Goal: Information Seeking & Learning: Learn about a topic

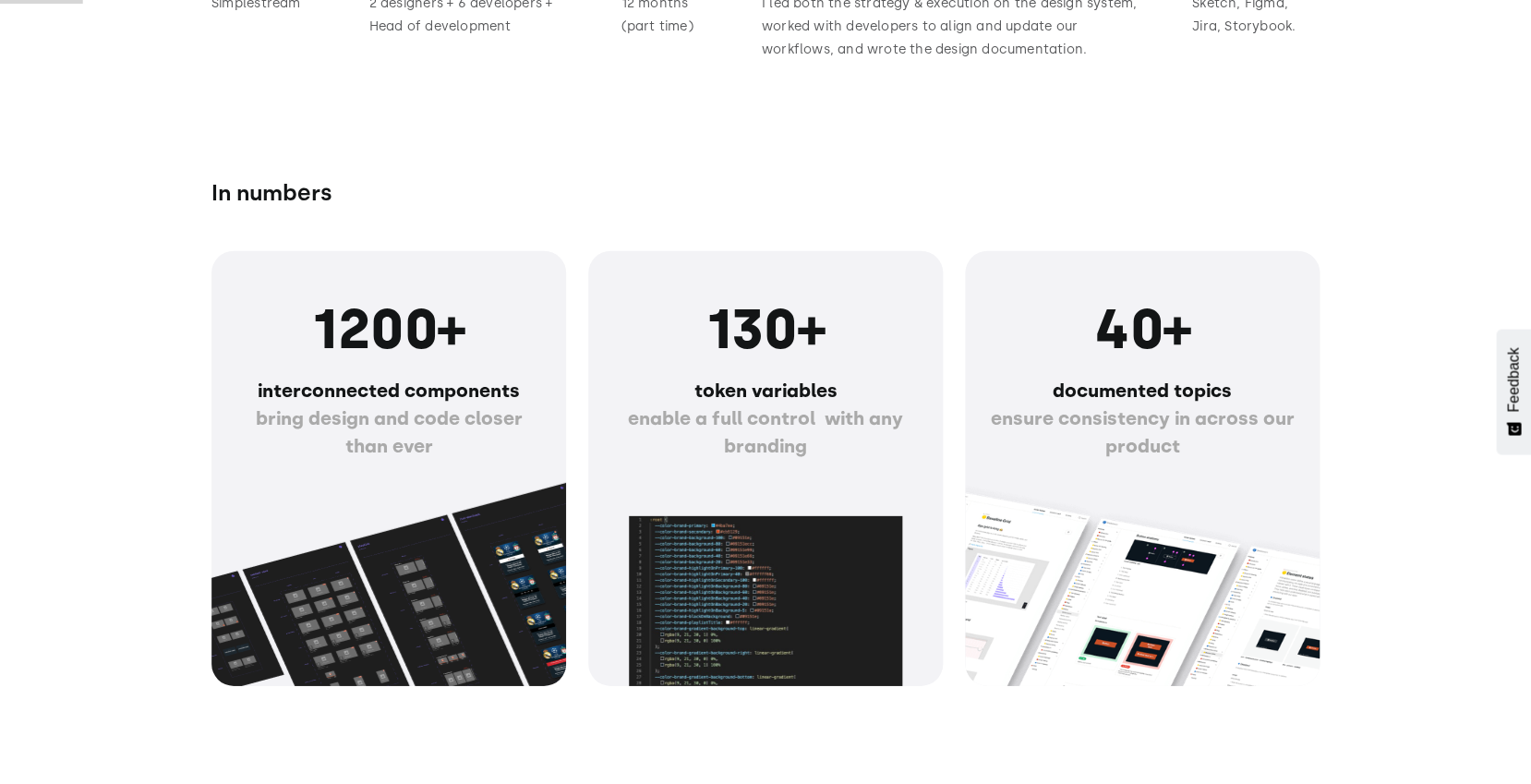
scroll to position [1662, 0]
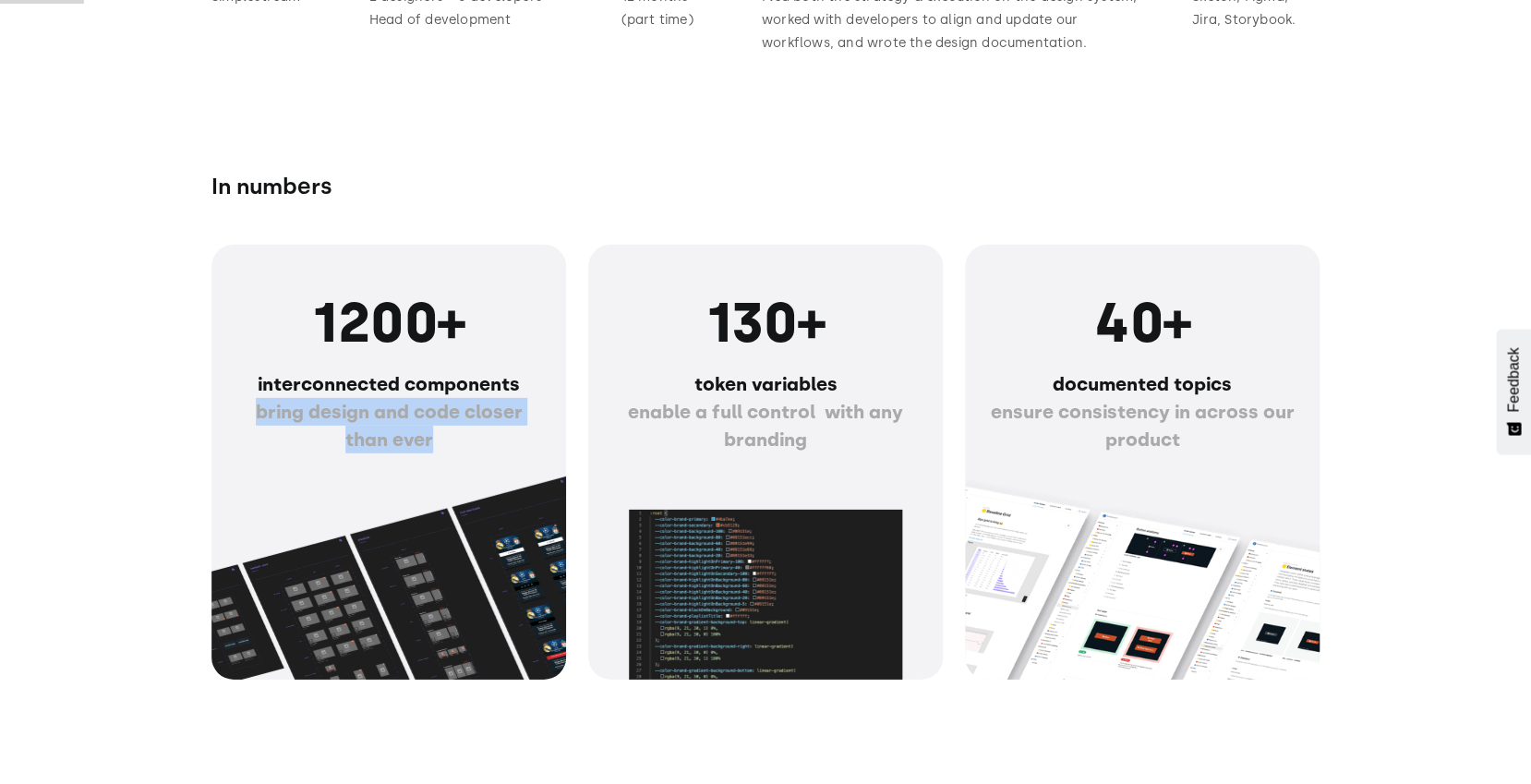
drag, startPoint x: 255, startPoint y: 402, endPoint x: 454, endPoint y: 456, distance: 206.2
click at [454, 456] on div "1200+ interconnected components bring design and code closer than ever" at bounding box center [389, 378] width 310 height 179
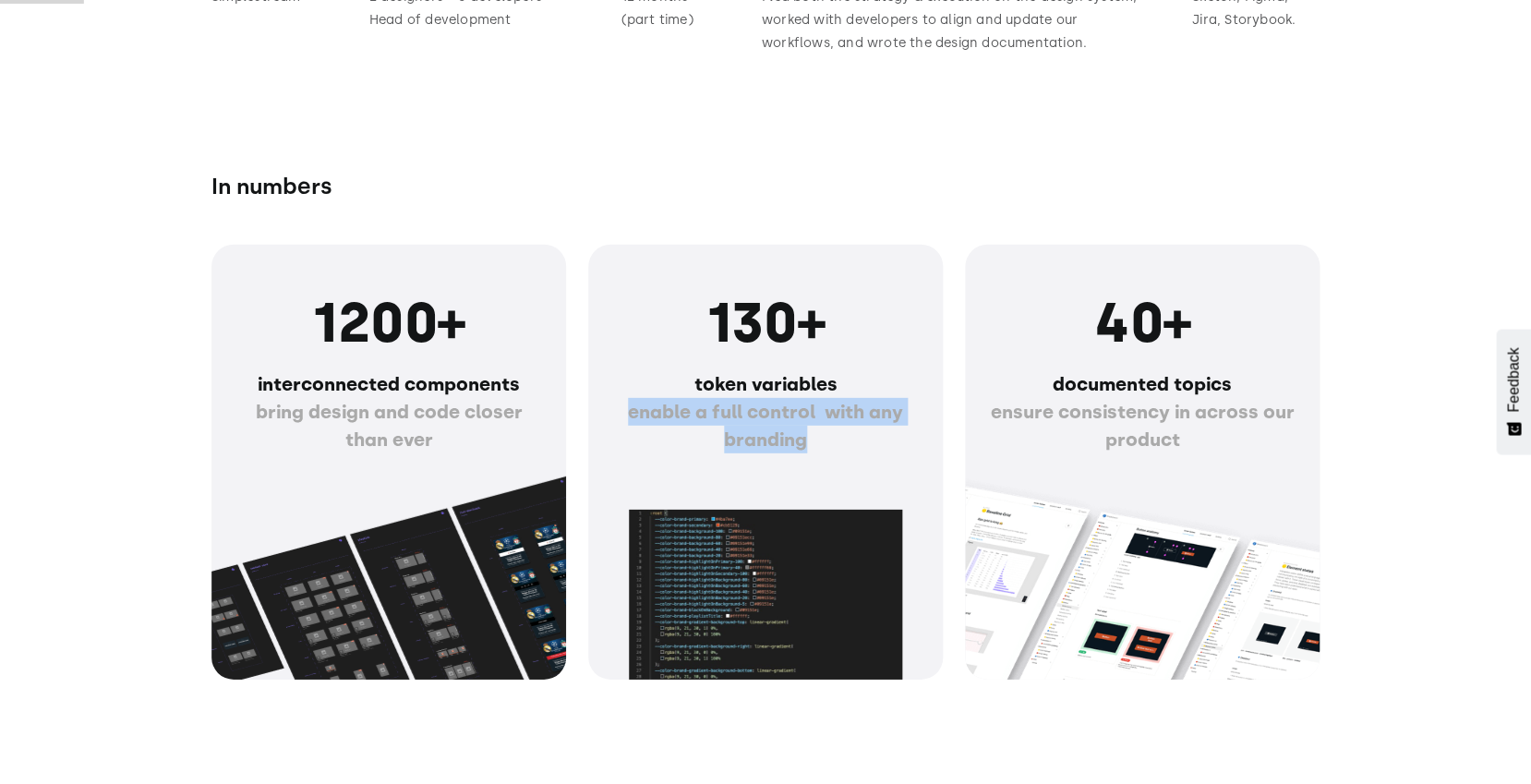
drag, startPoint x: 628, startPoint y: 410, endPoint x: 827, endPoint y: 433, distance: 200.3
click at [827, 433] on p "token variables enable a full control with any branding" at bounding box center [766, 412] width 310 height 83
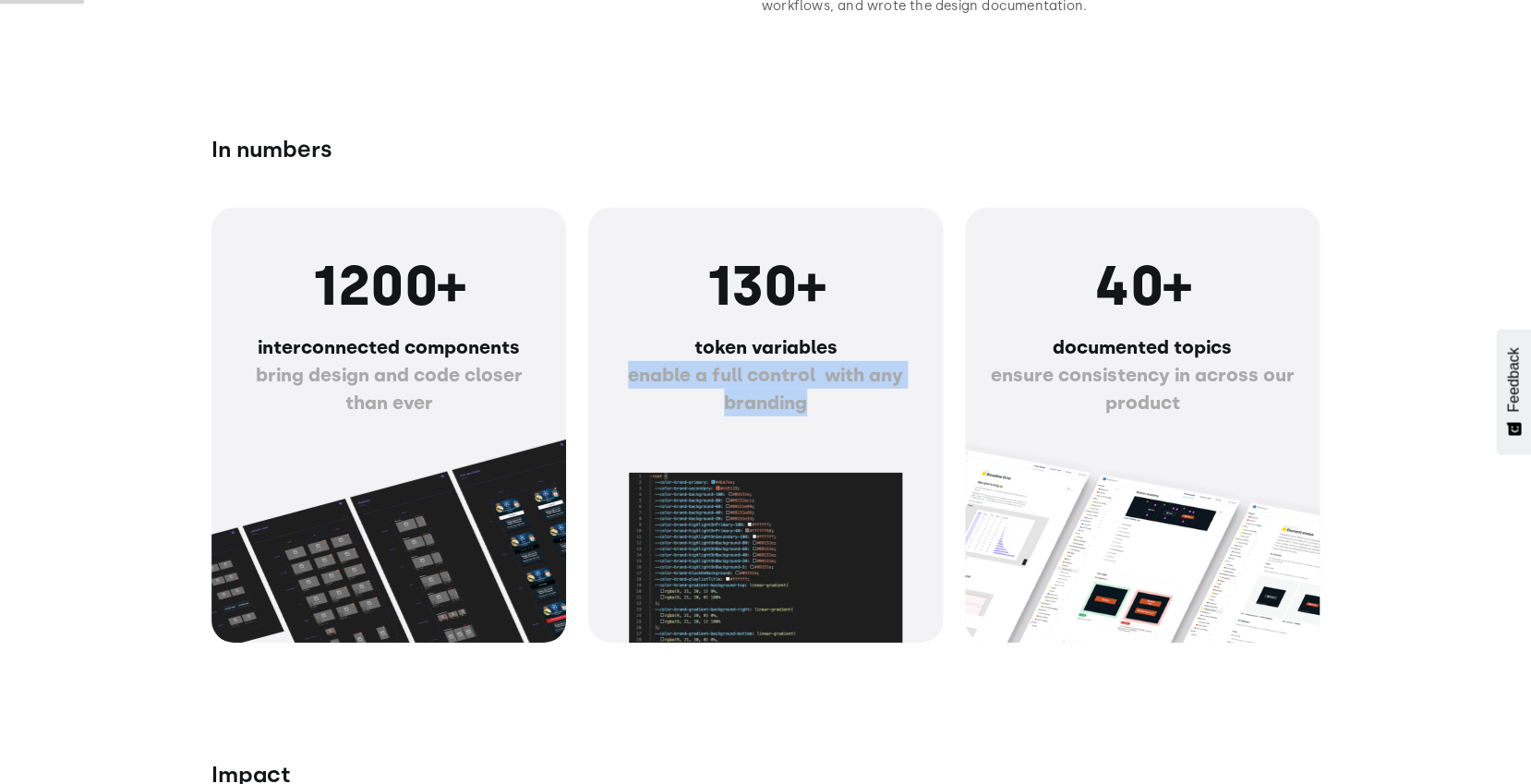
scroll to position [1711, 0]
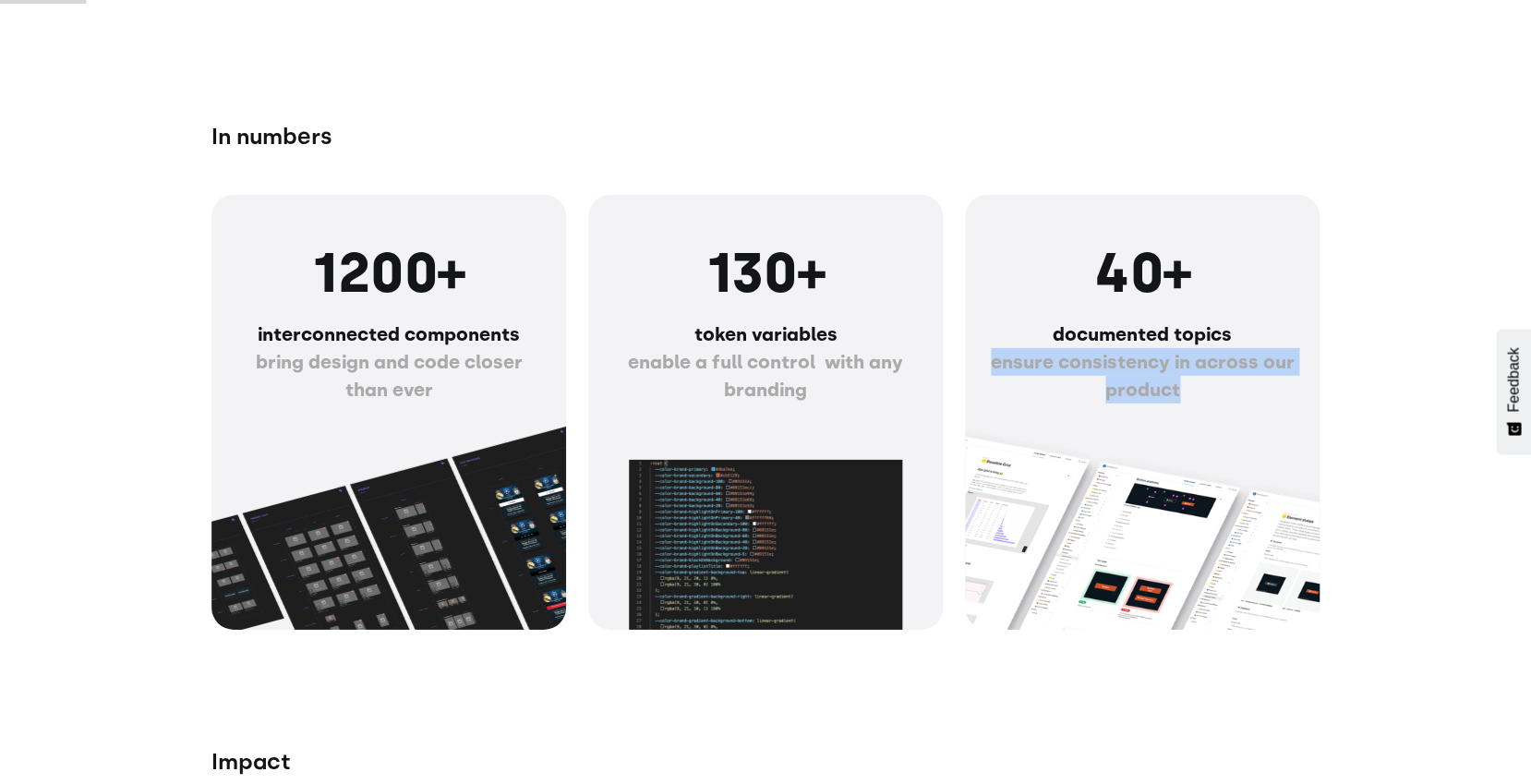
drag, startPoint x: 993, startPoint y: 358, endPoint x: 1201, endPoint y: 393, distance: 210.9
click at [1201, 393] on p "documented topics ‍ ensure consistency in across our product" at bounding box center [1143, 361] width 310 height 83
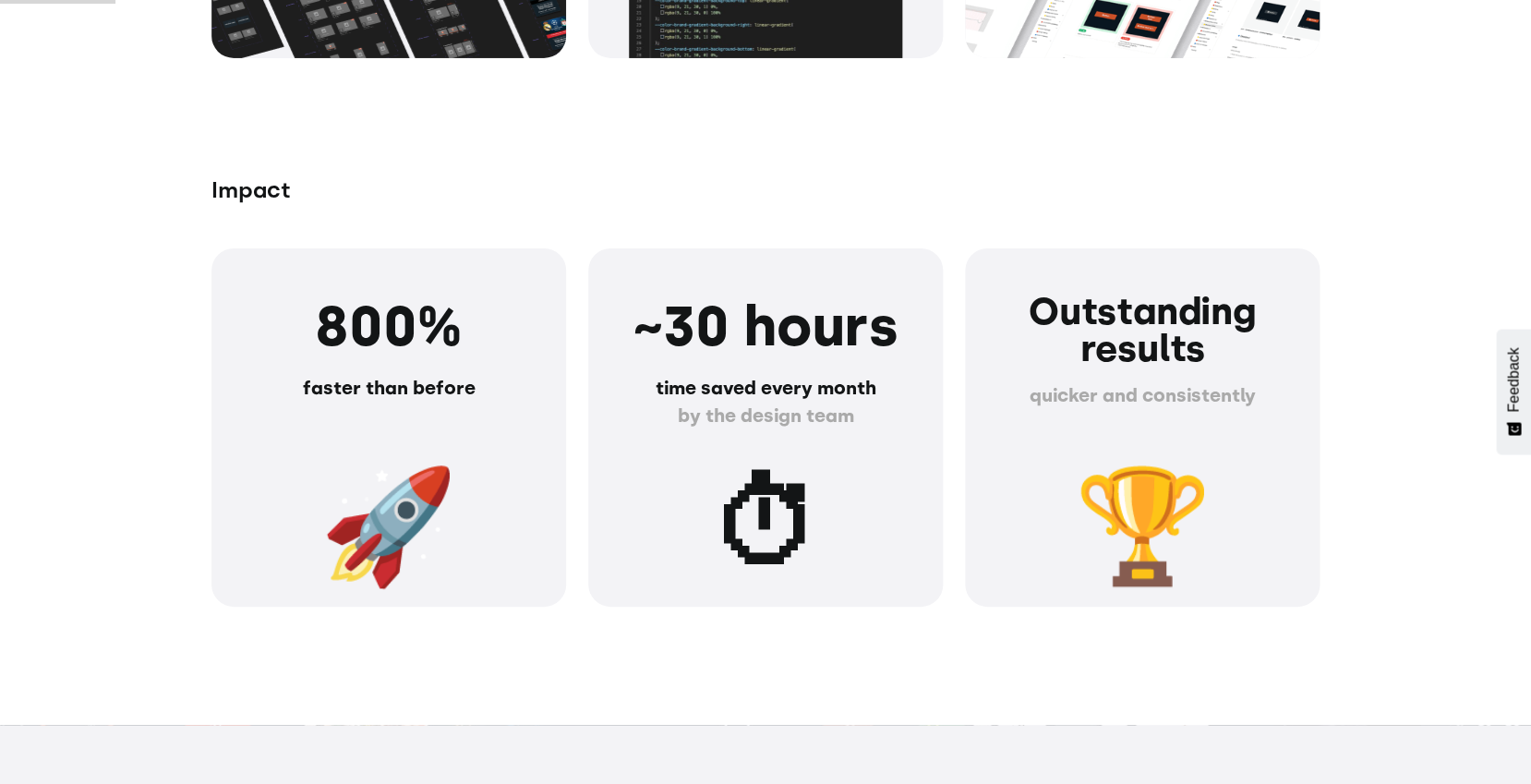
scroll to position [2288, 0]
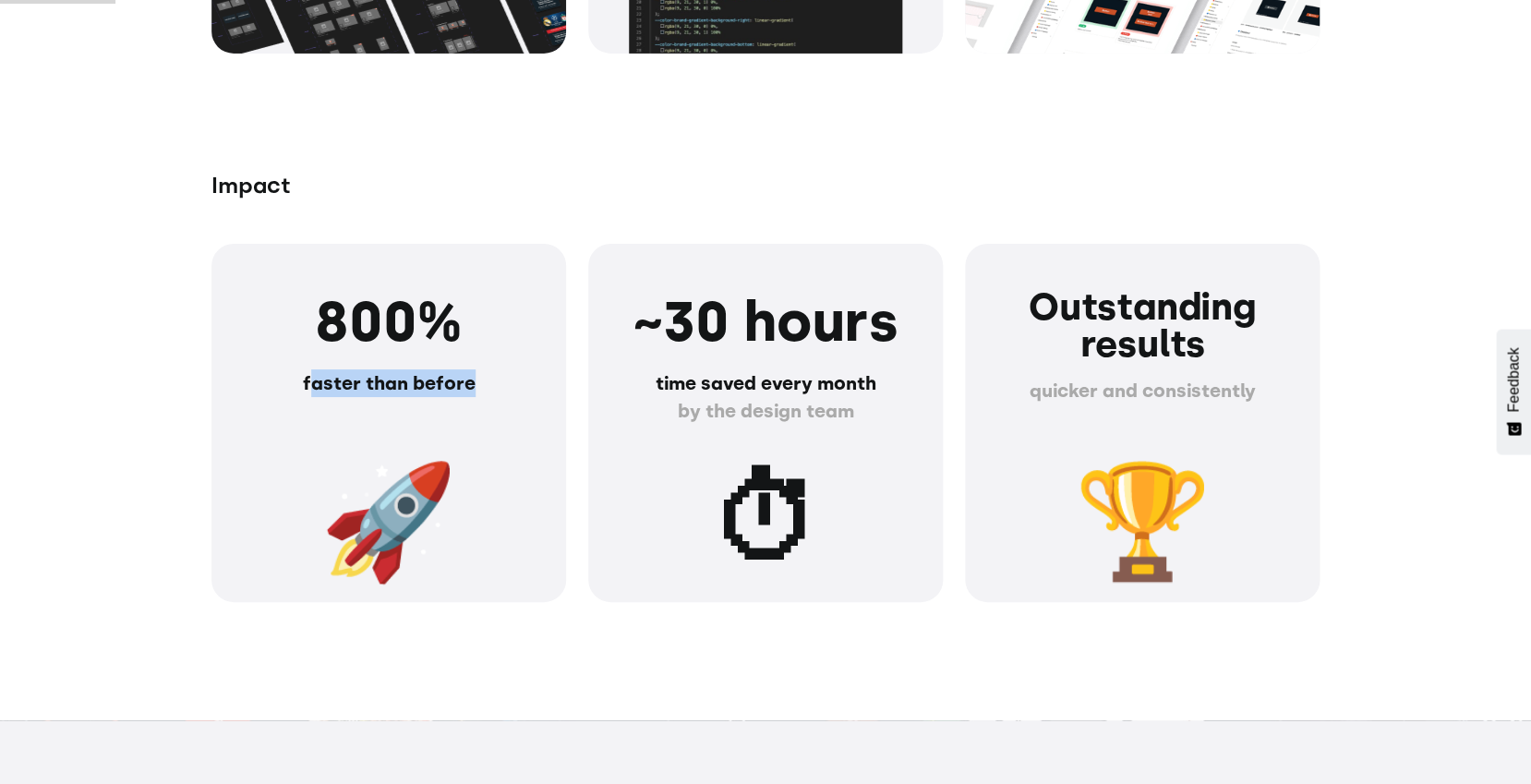
drag, startPoint x: 307, startPoint y: 381, endPoint x: 523, endPoint y: 381, distance: 216.0
click at [523, 381] on p "faster than before ‍" at bounding box center [389, 397] width 310 height 55
drag, startPoint x: 654, startPoint y: 378, endPoint x: 737, endPoint y: 395, distance: 84.7
click at [737, 395] on p "time saved every month ‍ by the design team" at bounding box center [766, 397] width 310 height 55
click at [828, 402] on span "by the design team" at bounding box center [766, 411] width 177 height 22
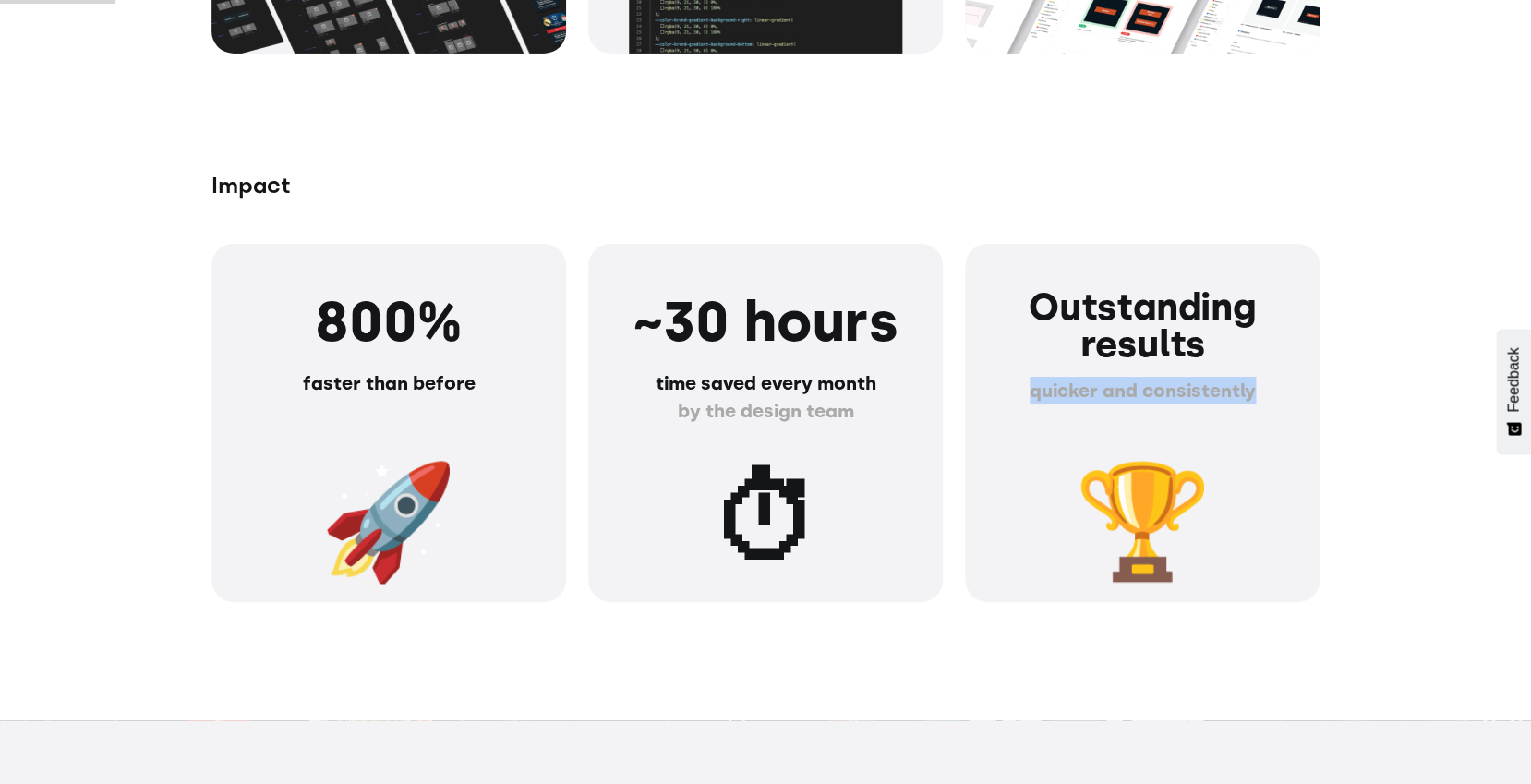
drag, startPoint x: 1030, startPoint y: 388, endPoint x: 1291, endPoint y: 386, distance: 261.0
click at [1291, 386] on p "quicker and consistently" at bounding box center [1143, 390] width 310 height 28
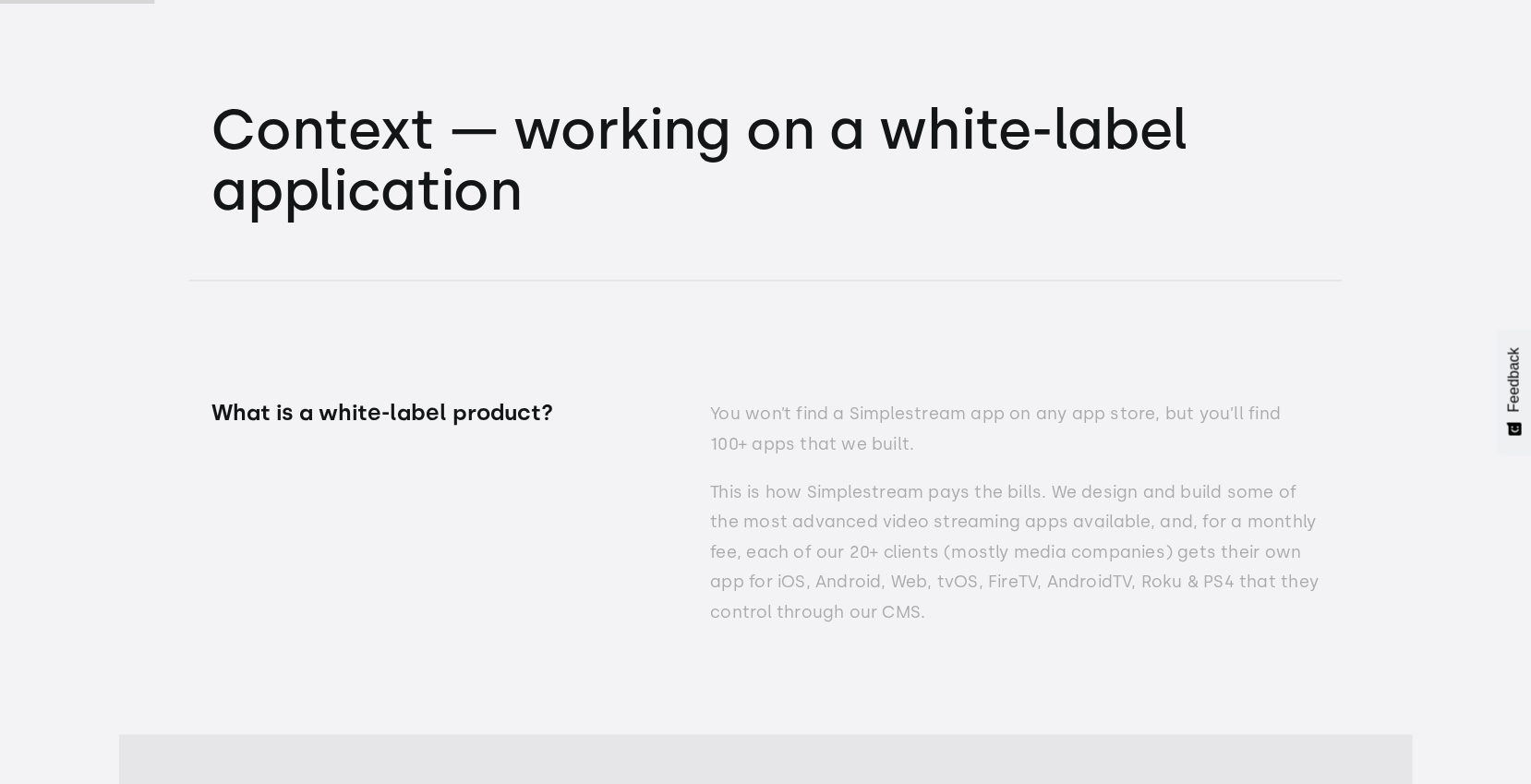
scroll to position [3096, 0]
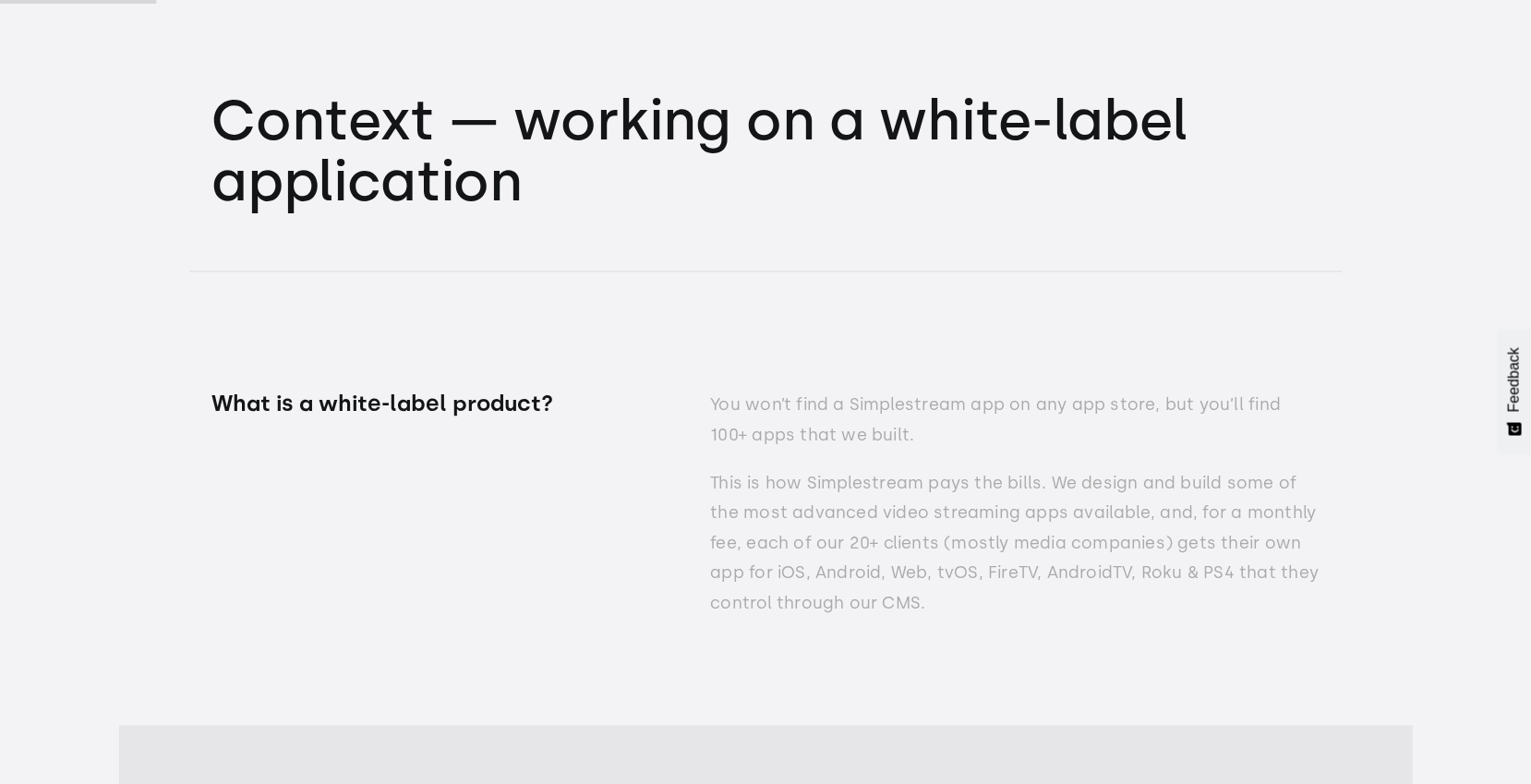
click at [1206, 506] on p "This is how Simplestream pays the bills. We design and build some of the most a…" at bounding box center [1014, 542] width 609 height 149
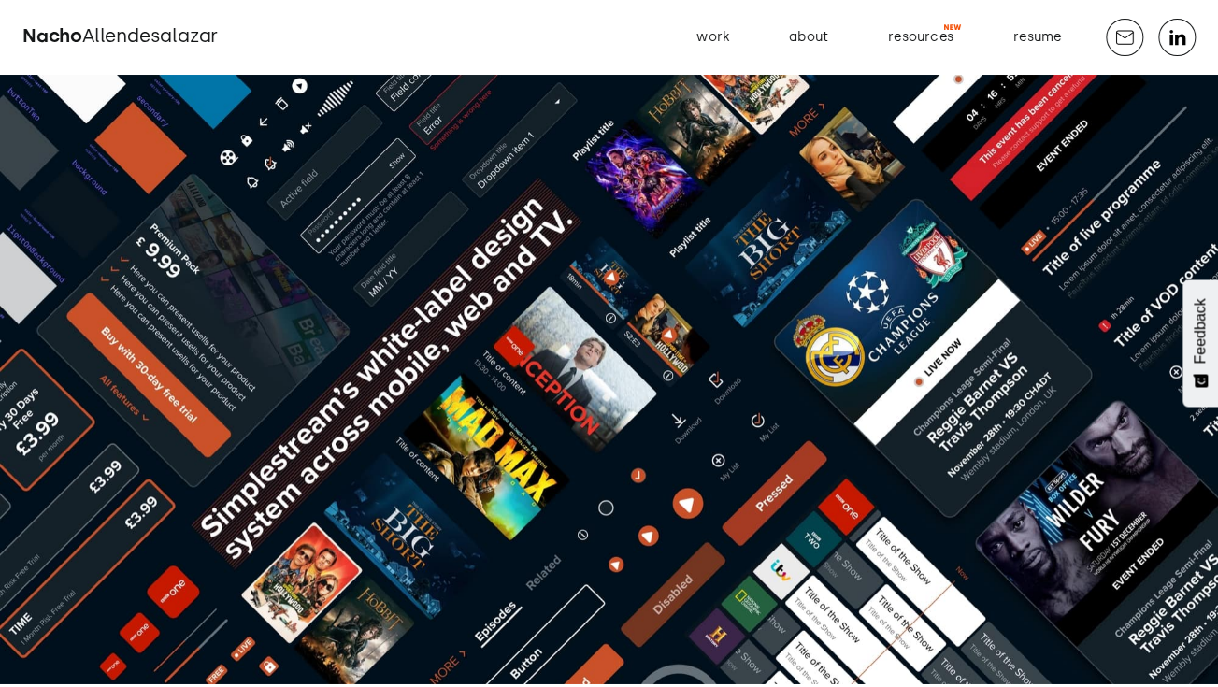
scroll to position [0, 0]
click at [121, 29] on span "Allendesalazar" at bounding box center [150, 35] width 136 height 22
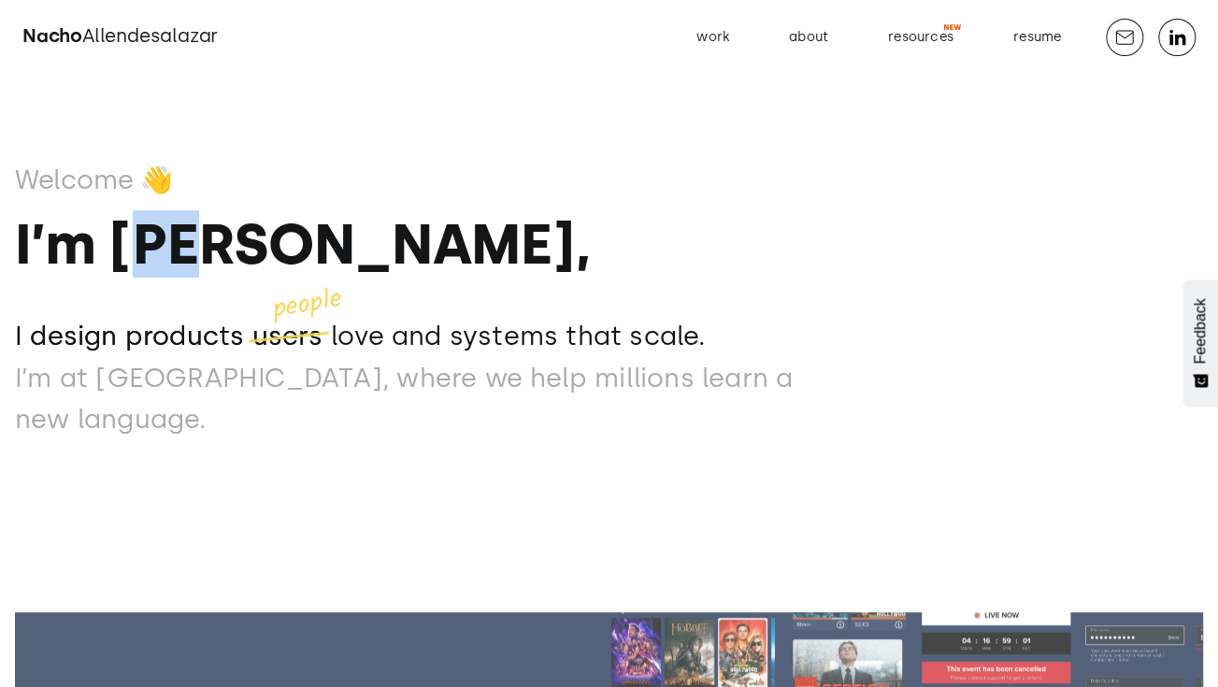
drag, startPoint x: 212, startPoint y: 296, endPoint x: 168, endPoint y: 293, distance: 44.1
click at [168, 278] on strong "I’m [PERSON_NAME]," at bounding box center [302, 243] width 575 height 67
drag, startPoint x: 125, startPoint y: 281, endPoint x: 151, endPoint y: 284, distance: 26.3
click at [151, 278] on strong "I’m Nacho," at bounding box center [302, 243] width 575 height 67
drag, startPoint x: 90, startPoint y: 280, endPoint x: 62, endPoint y: 280, distance: 28.1
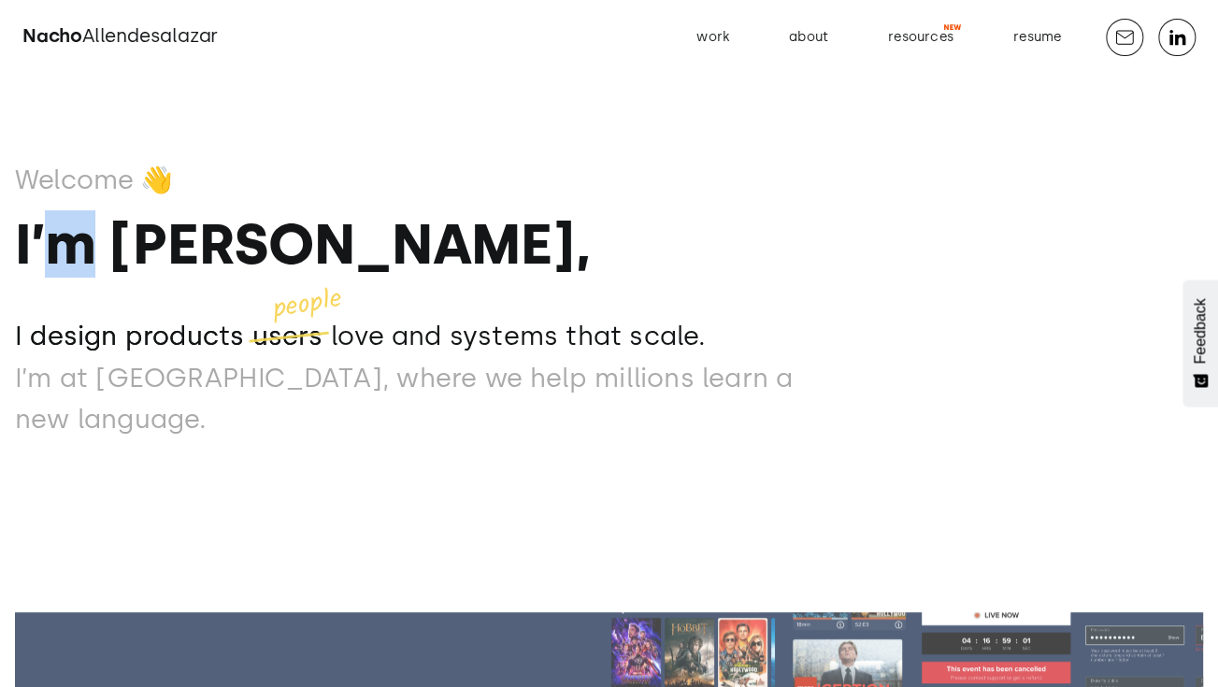
click at [62, 278] on strong "I’m Nacho," at bounding box center [302, 243] width 575 height 67
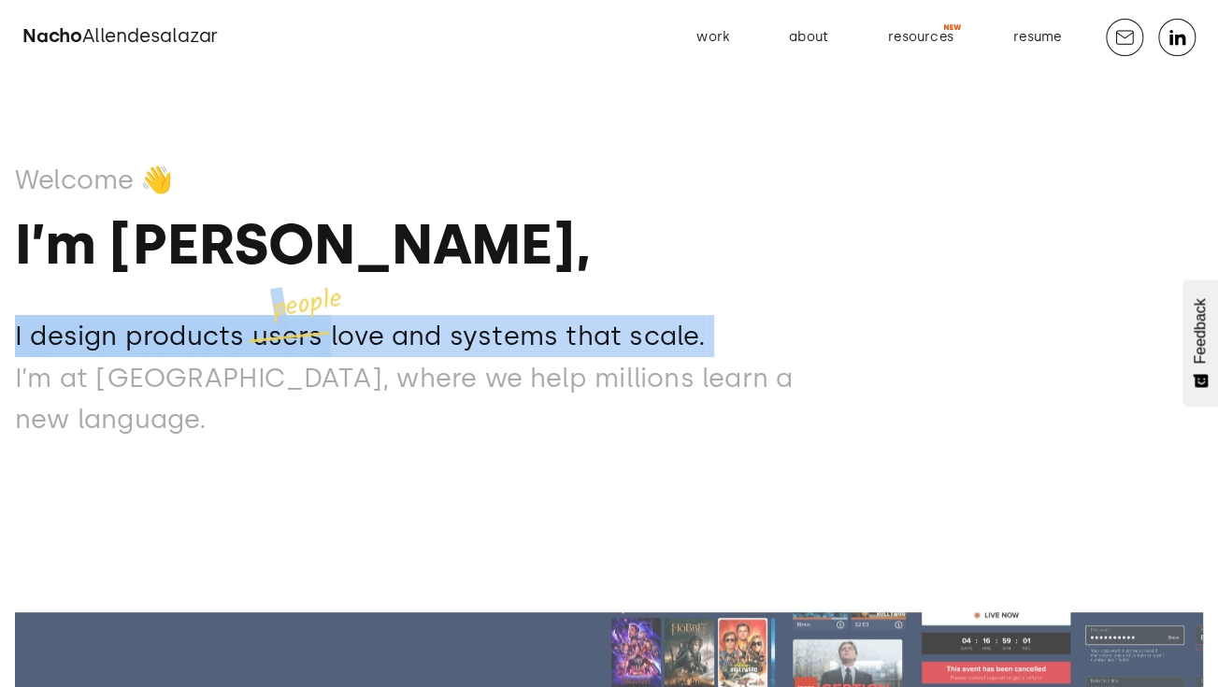
drag, startPoint x: 277, startPoint y: 335, endPoint x: 357, endPoint y: 322, distance: 81.5
click at [357, 322] on div "Welcome 👋 I’m Nacho, I design products users love and systems that scale. I des…" at bounding box center [434, 299] width 838 height 282
drag, startPoint x: 313, startPoint y: 326, endPoint x: 337, endPoint y: 319, distance: 24.5
click at [337, 319] on p "people" at bounding box center [307, 304] width 74 height 42
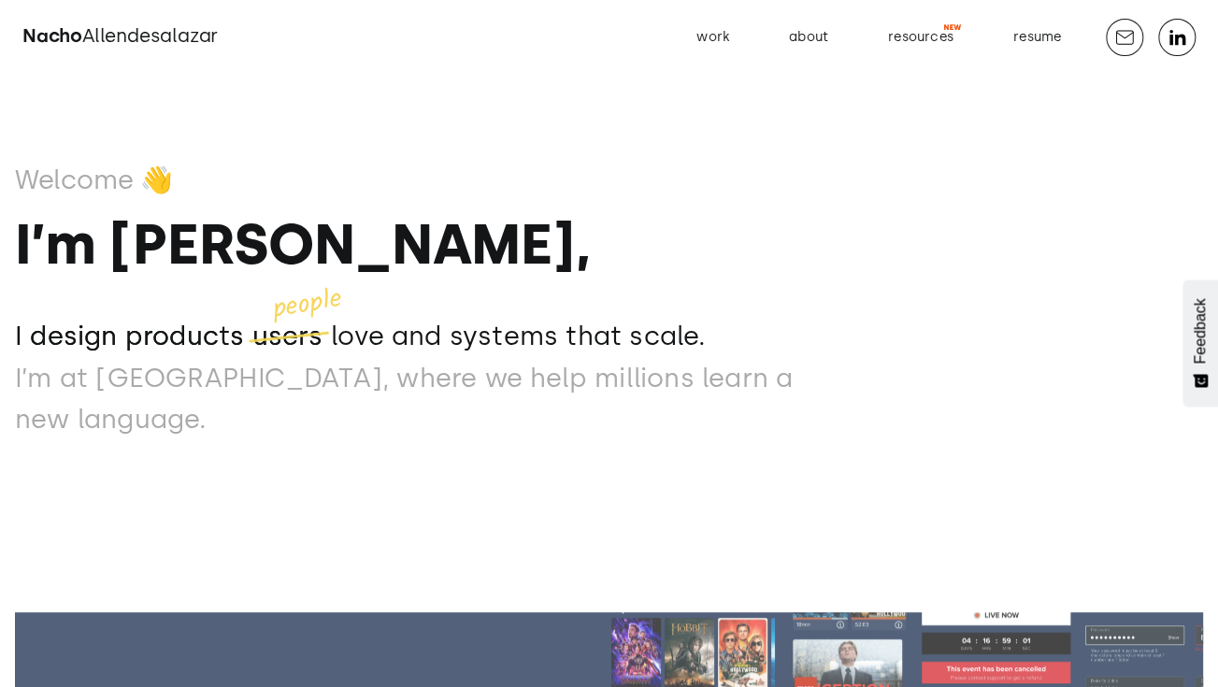
click at [344, 324] on div "Welcome 👋 I’m Nacho, I design products users love and systems that scale. I des…" at bounding box center [434, 299] width 838 height 282
drag, startPoint x: 342, startPoint y: 323, endPoint x: 345, endPoint y: 308, distance: 15.2
click at [345, 308] on div "Welcome 👋 I’m Nacho, I design products users love and systems that scale. I des…" at bounding box center [434, 299] width 838 height 282
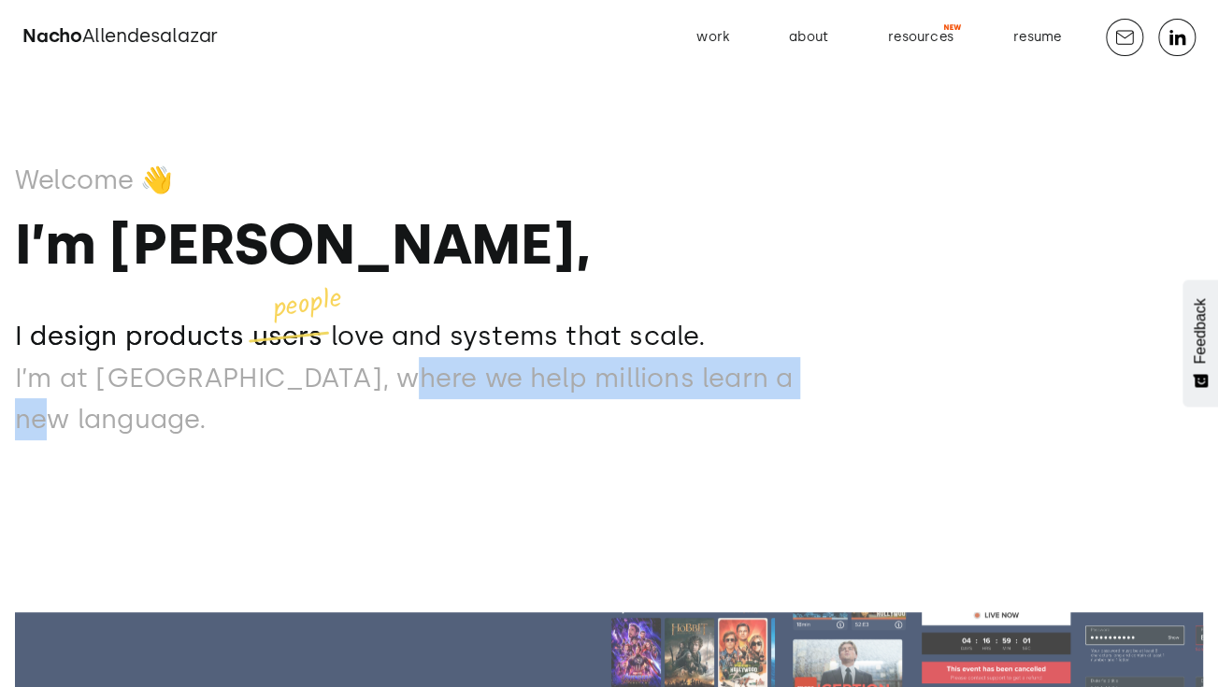
drag, startPoint x: 381, startPoint y: 402, endPoint x: 525, endPoint y: 444, distance: 149.1
click at [525, 444] on div "Welcome 👋 I’m Nacho, I design products users love and systems that scale. I des…" at bounding box center [609, 343] width 1188 height 687
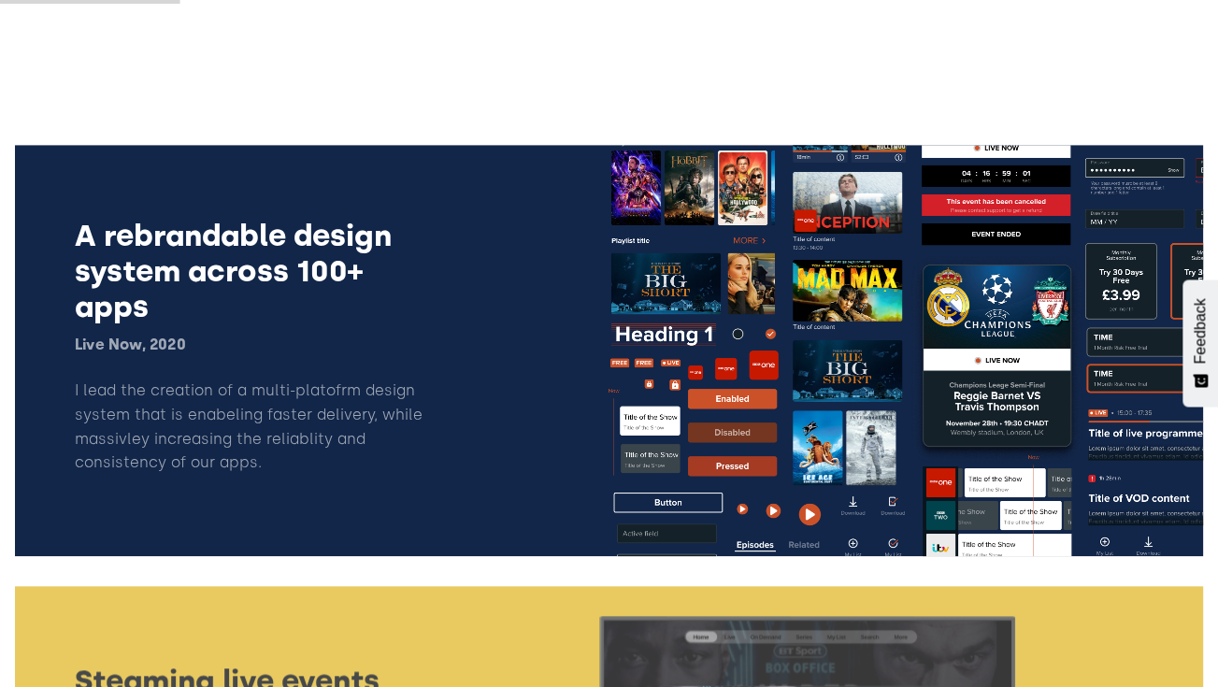
scroll to position [468, 0]
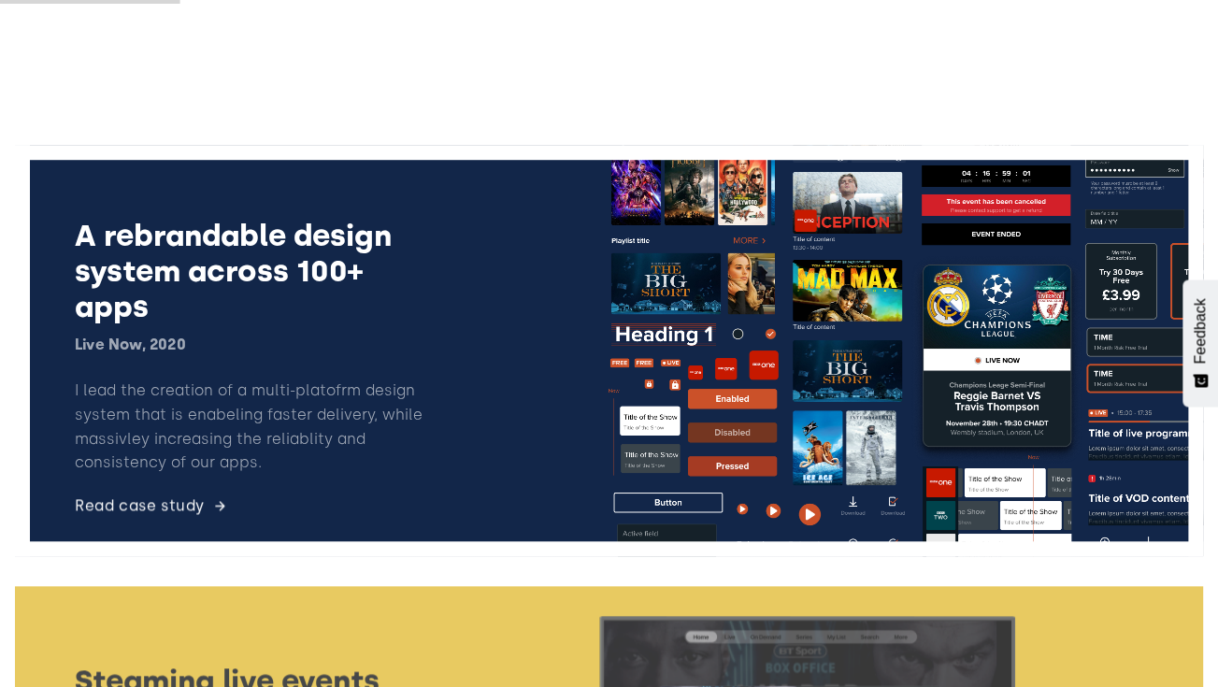
click at [249, 294] on link at bounding box center [609, 350] width 1188 height 411
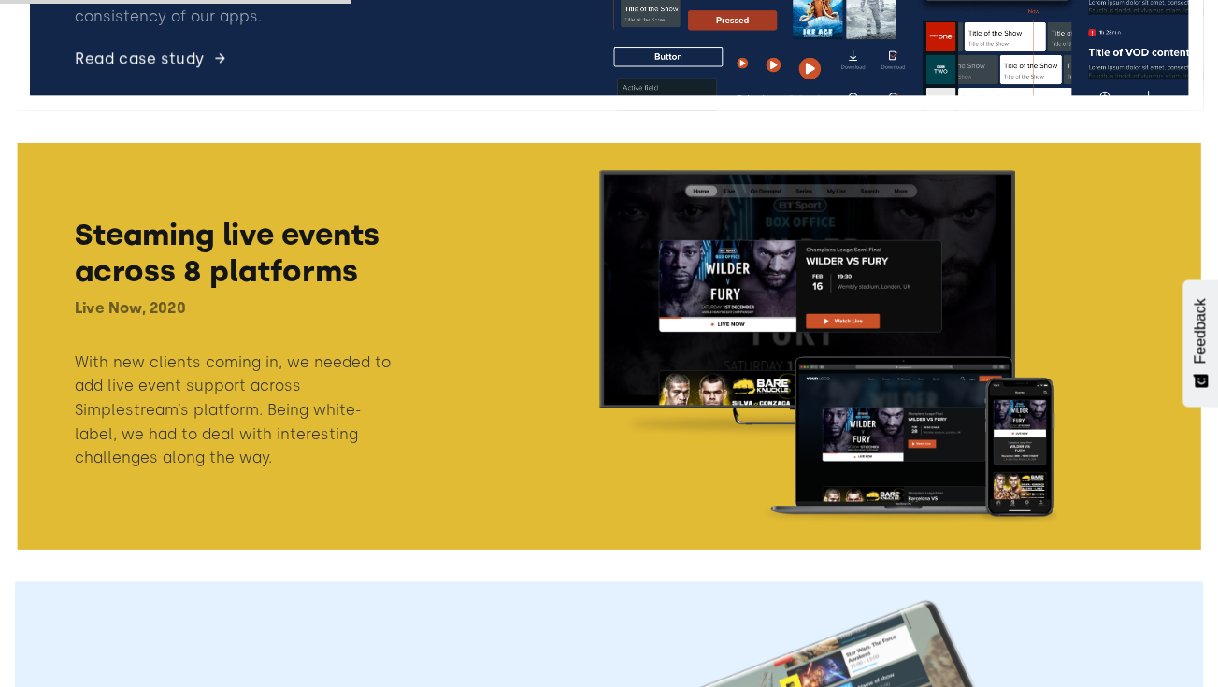
scroll to position [913, 2]
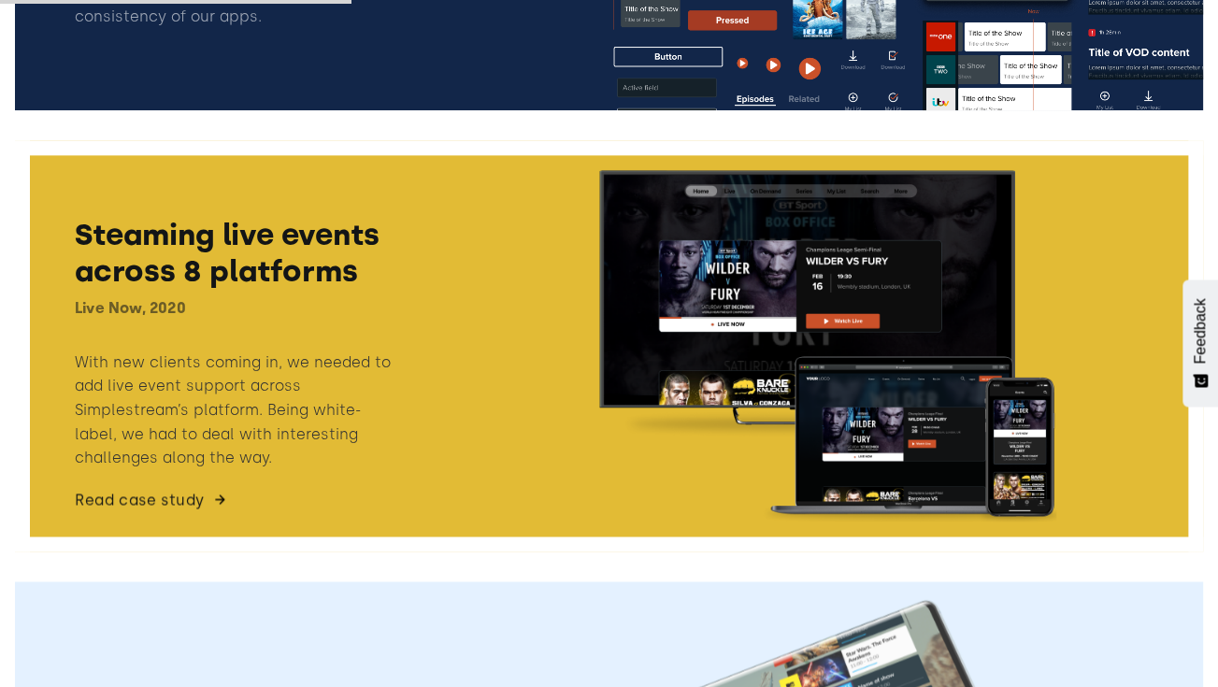
click at [344, 328] on link at bounding box center [609, 345] width 1188 height 411
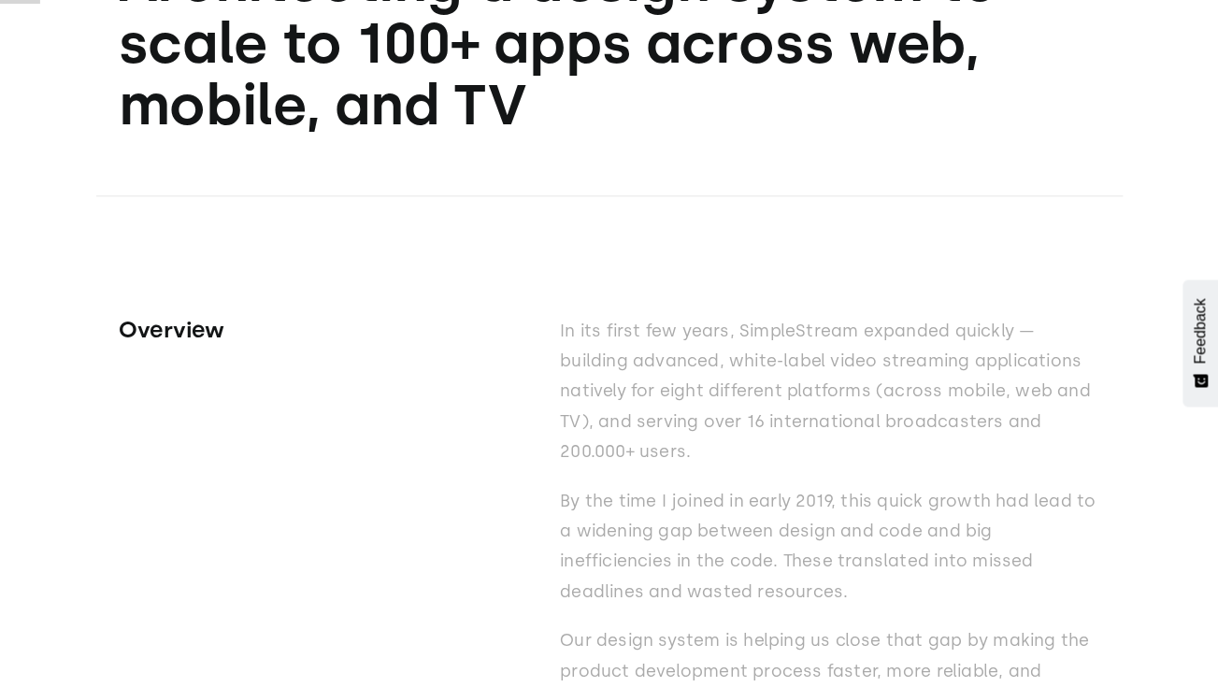
scroll to position [793, 0]
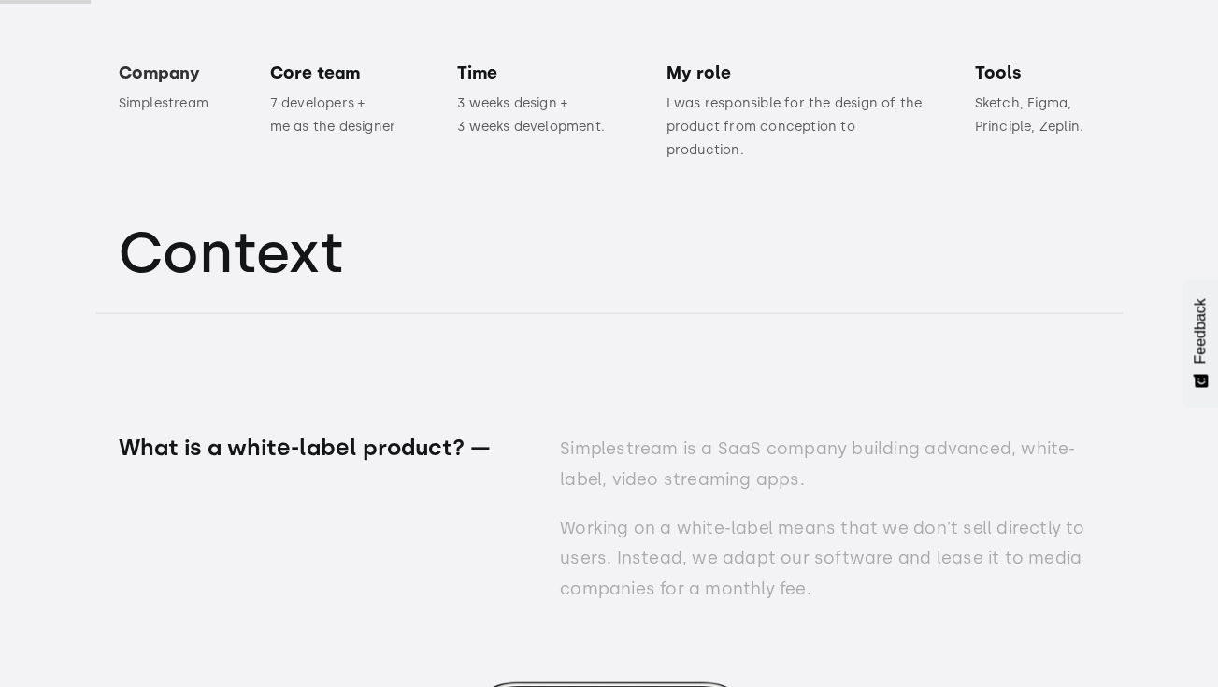
scroll to position [1518, 0]
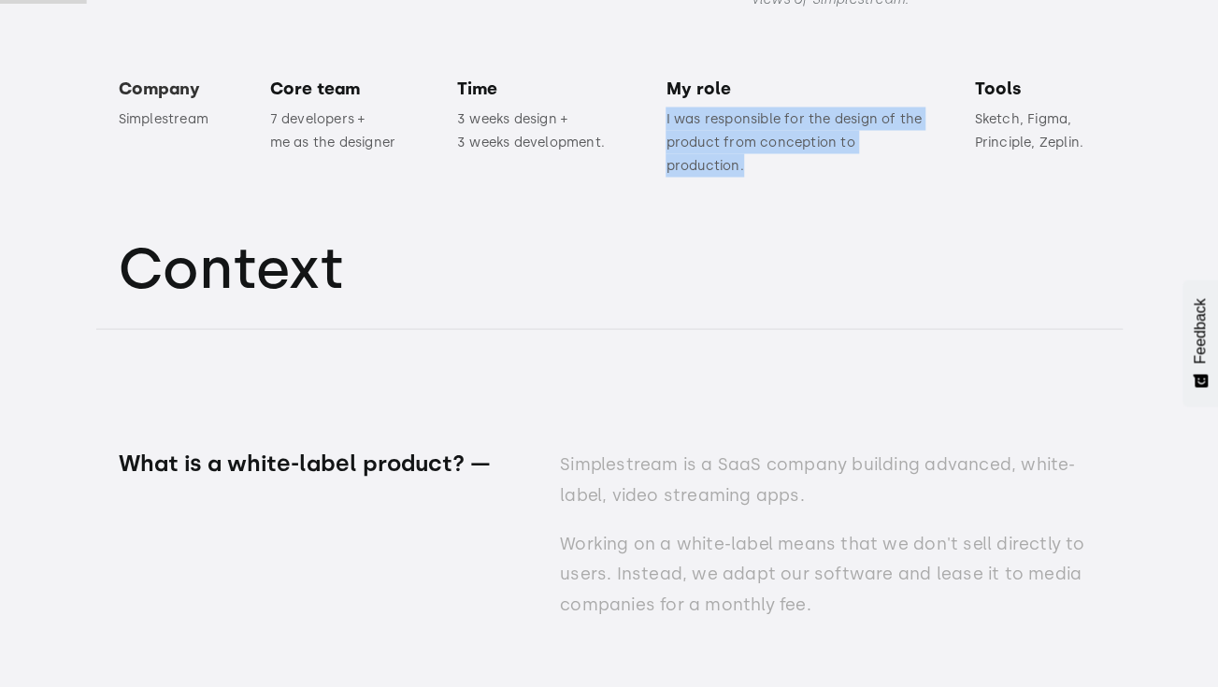
drag, startPoint x: 748, startPoint y: 161, endPoint x: 659, endPoint y: 110, distance: 102.2
click at [659, 110] on div "Company Simplestream Core team 7 developers + me as the designer Time 3 weeks d…" at bounding box center [610, 128] width 982 height 98
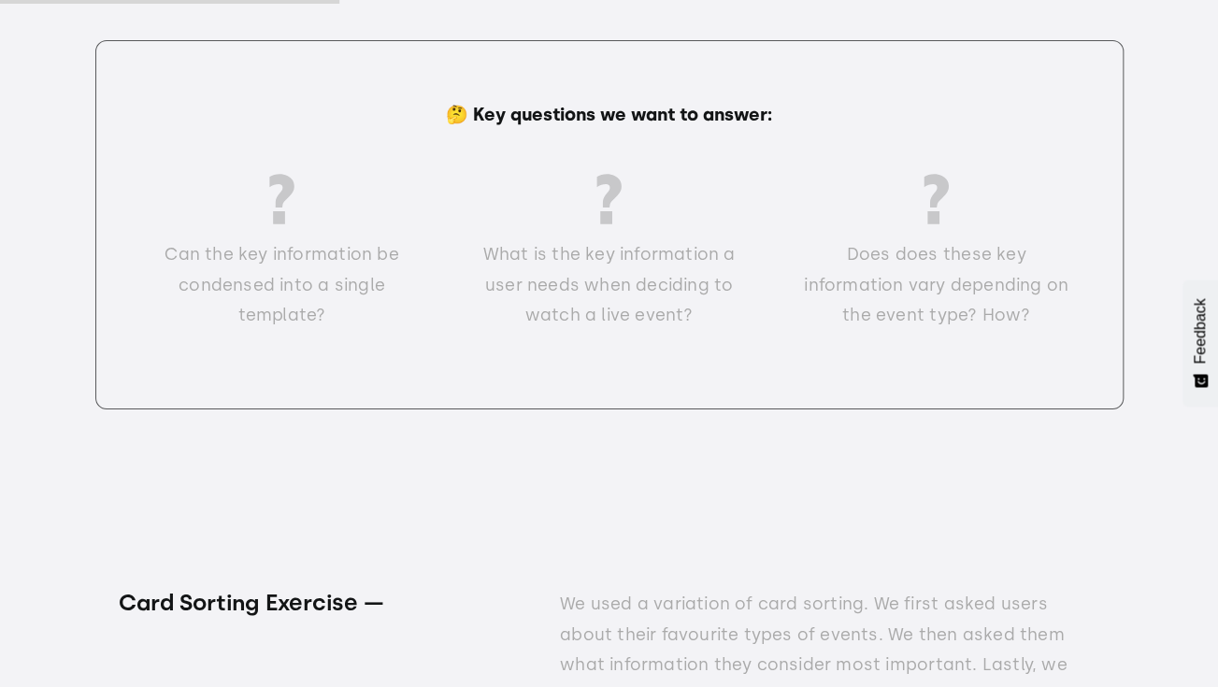
scroll to position [6115, 0]
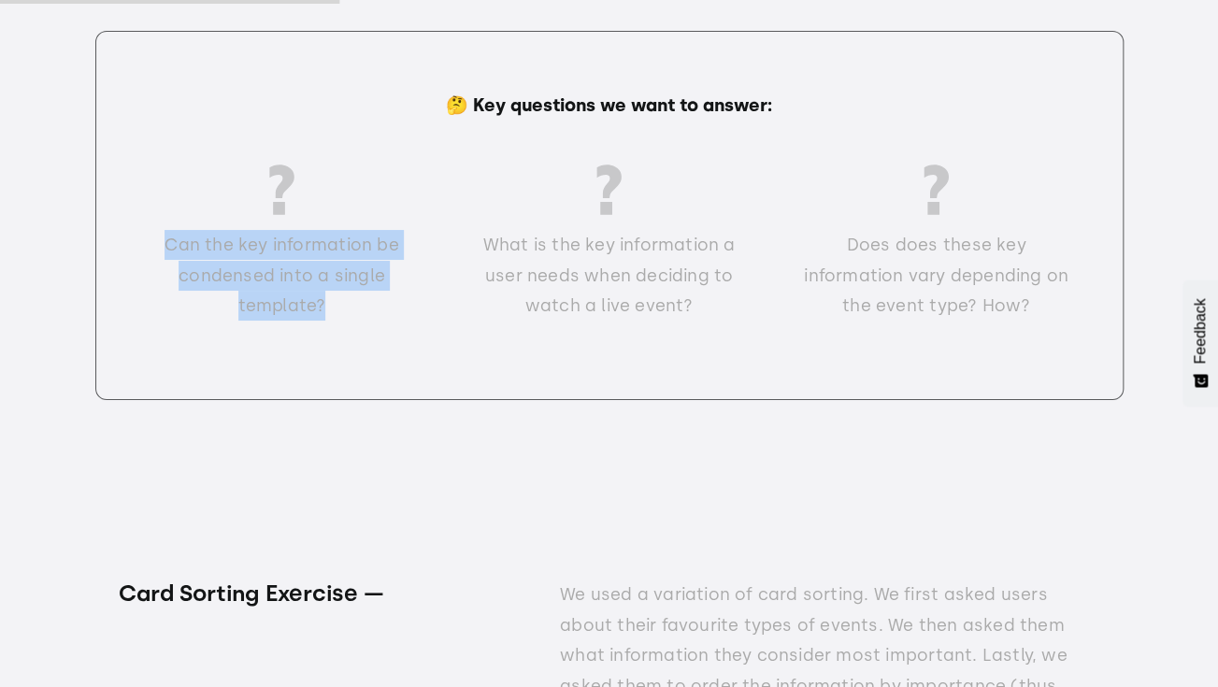
drag, startPoint x: 326, startPoint y: 281, endPoint x: 197, endPoint y: 193, distance: 156.1
click at [196, 193] on div "Can the key information be condensed into a single template?" at bounding box center [282, 252] width 282 height 175
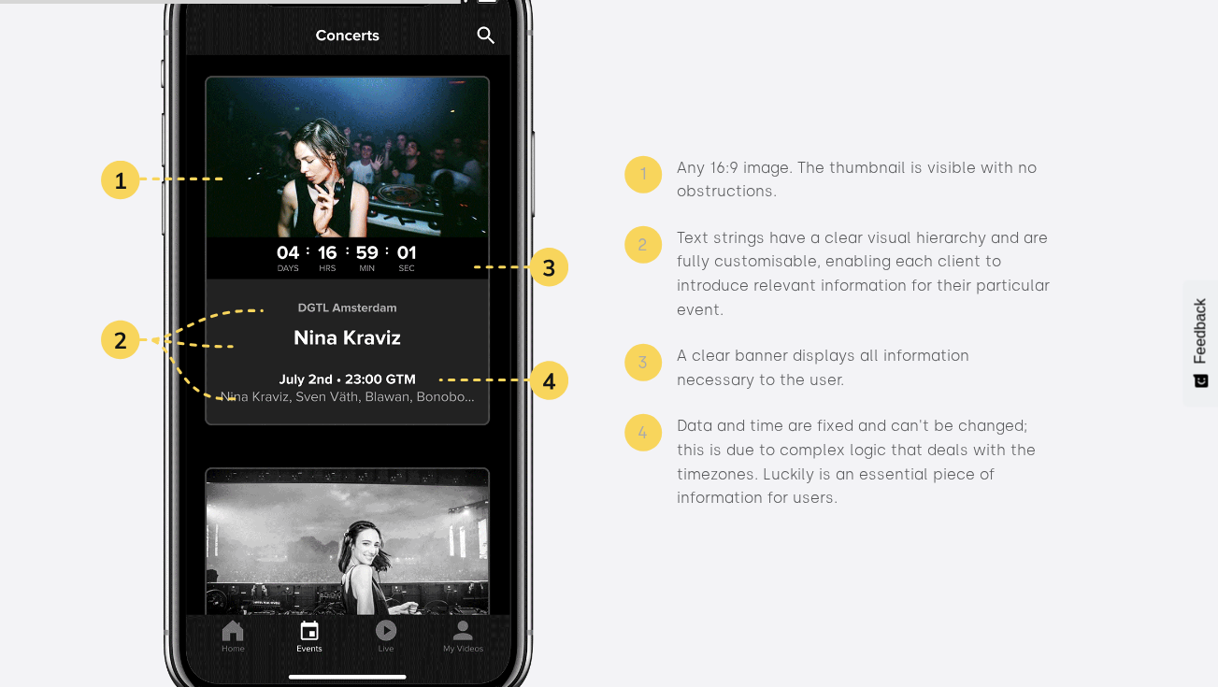
scroll to position [8290, 0]
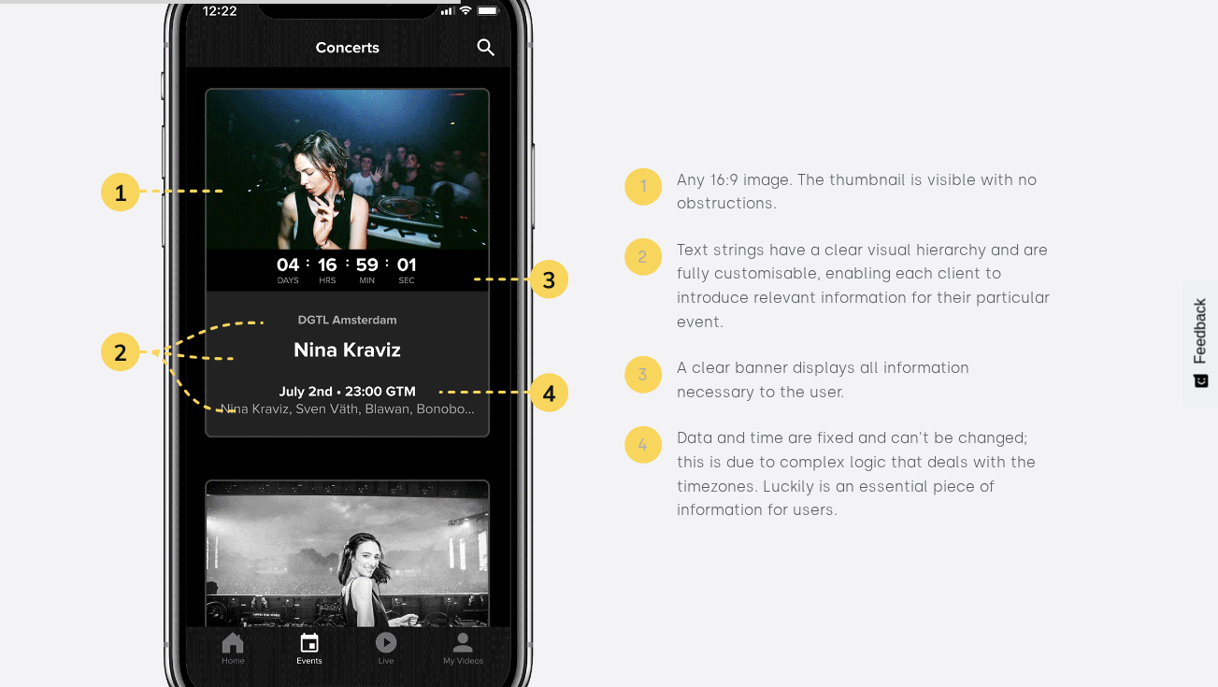
click at [641, 171] on div "1" at bounding box center [642, 186] width 7 height 30
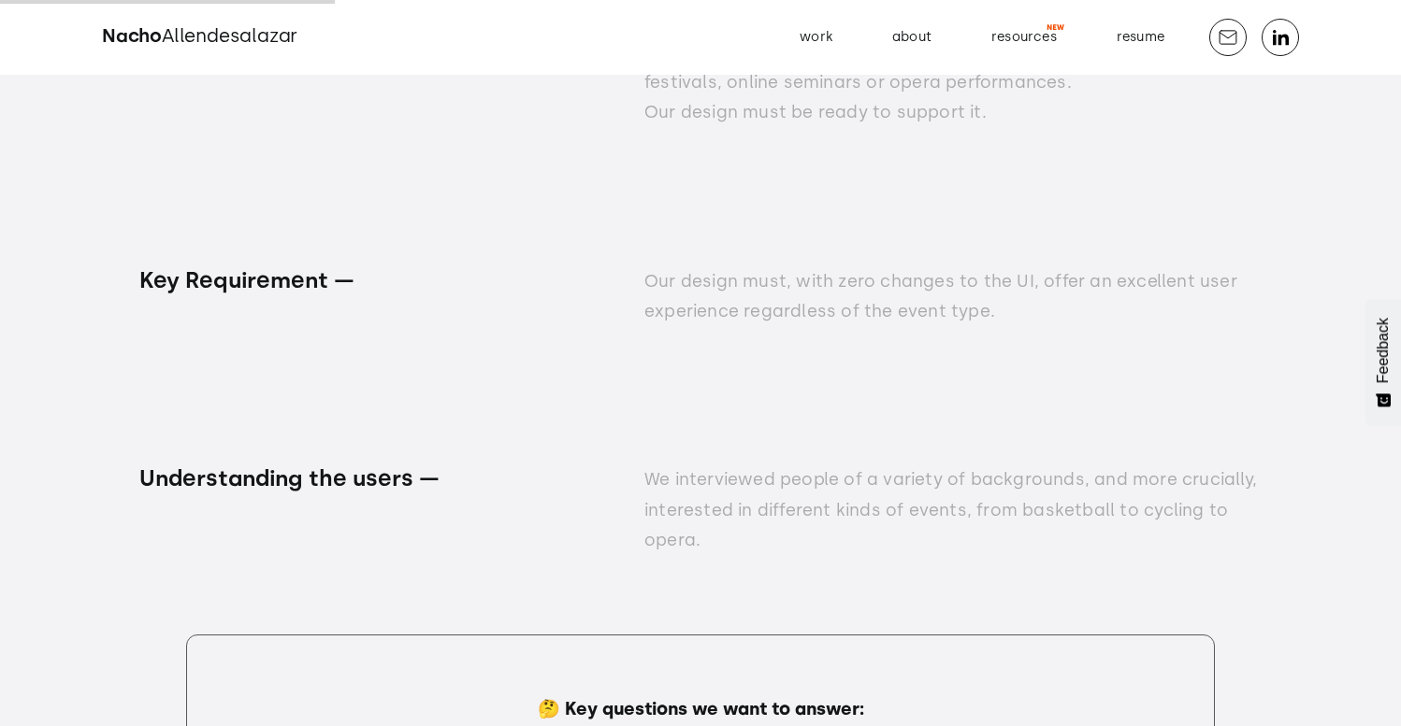
scroll to position [5312, 0]
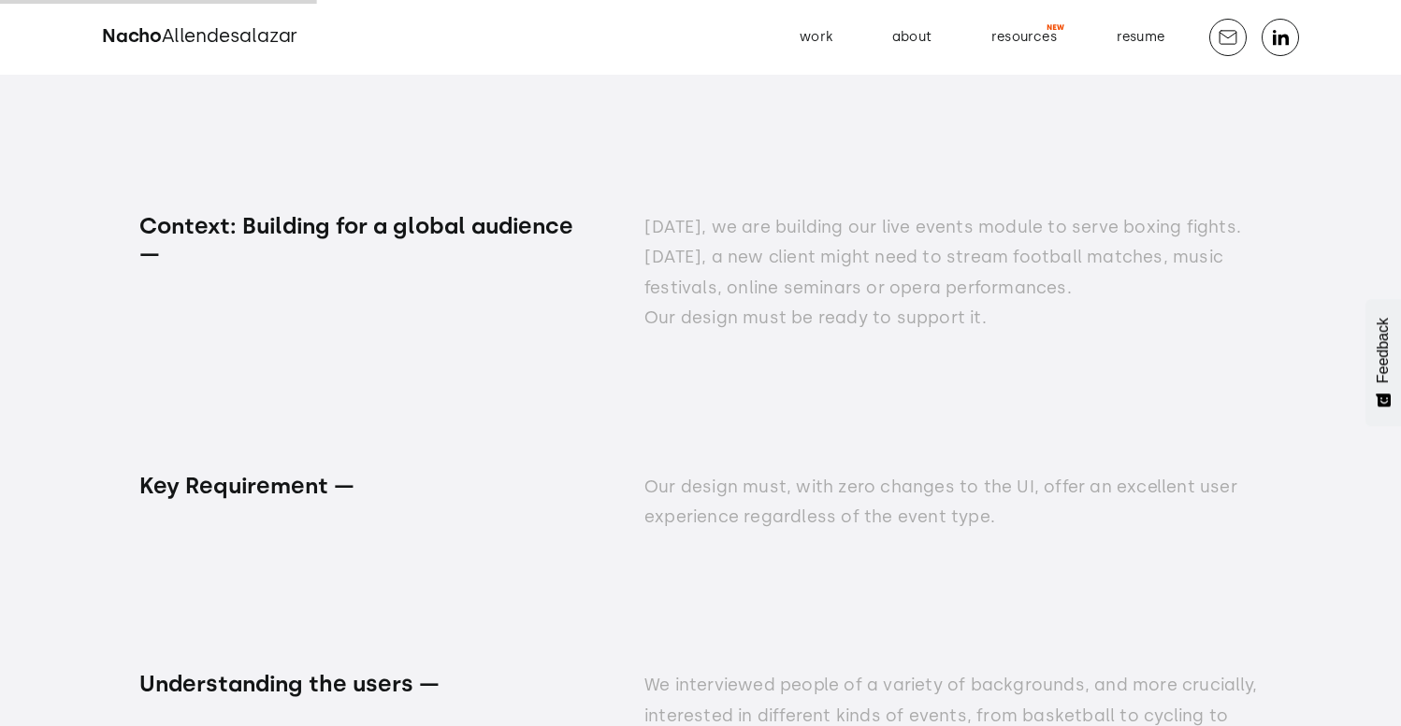
click at [184, 34] on span "Allendesalazar" at bounding box center [230, 35] width 136 height 22
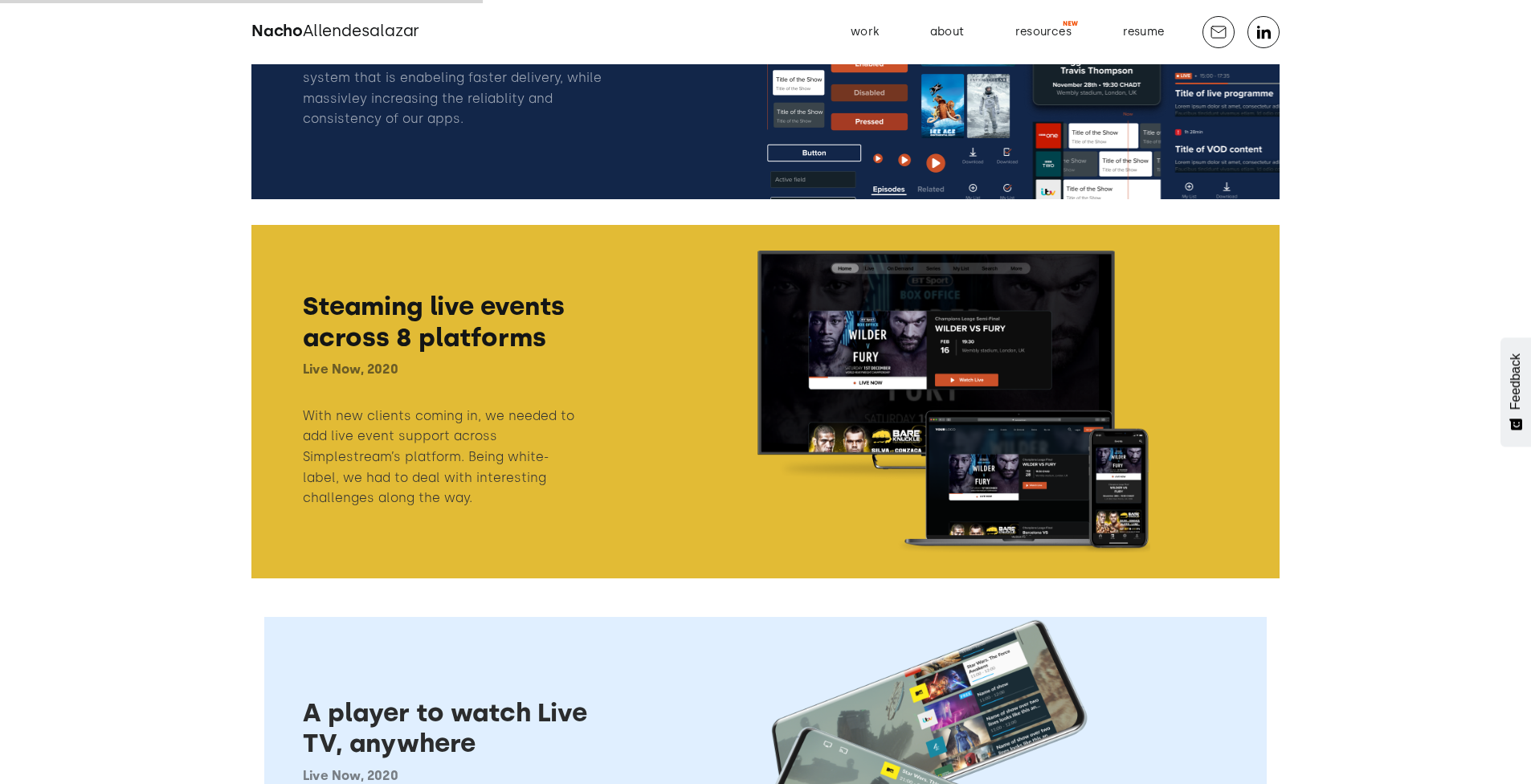
scroll to position [851, 1]
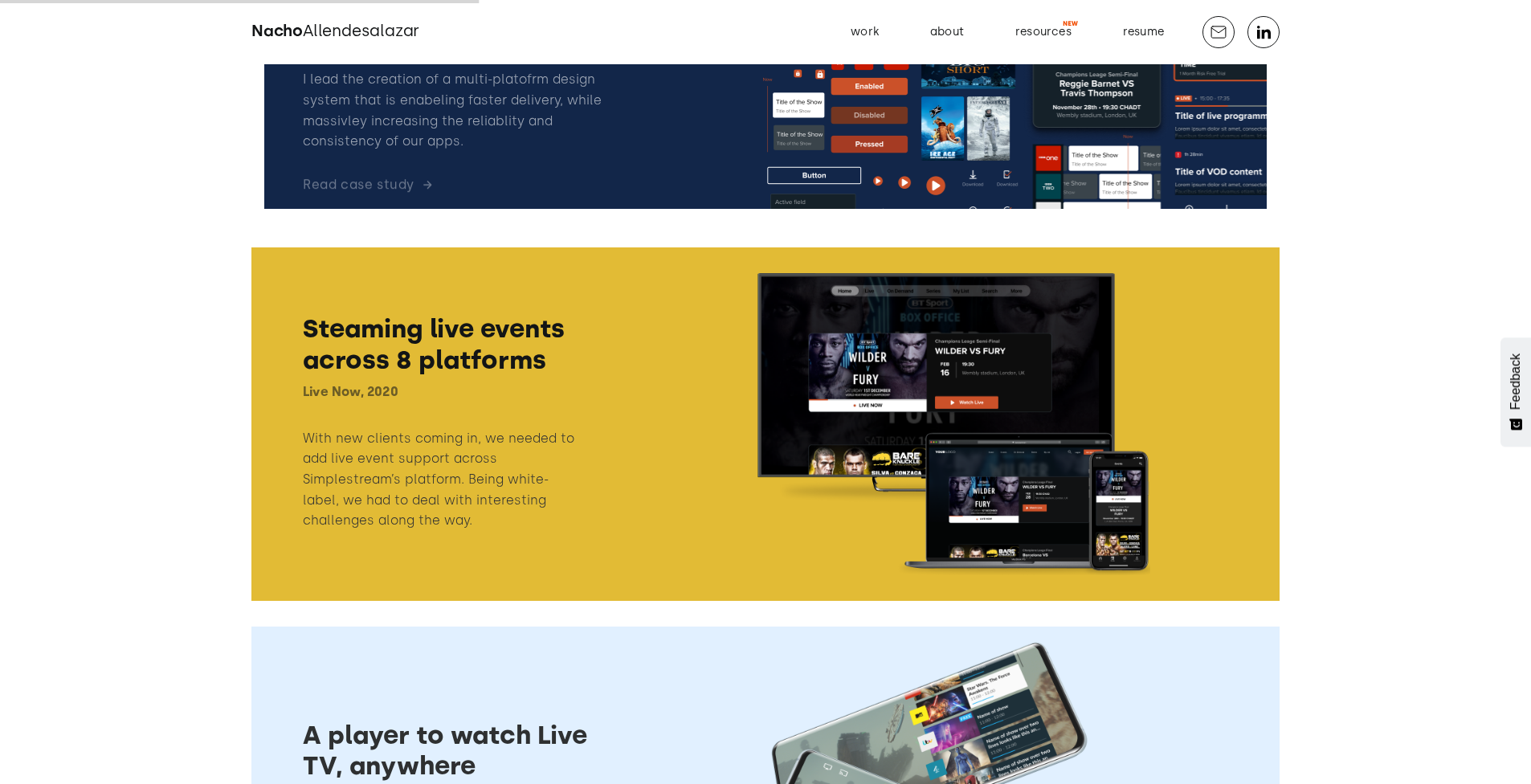
click at [624, 153] on link at bounding box center [766, 45] width 1028 height 353
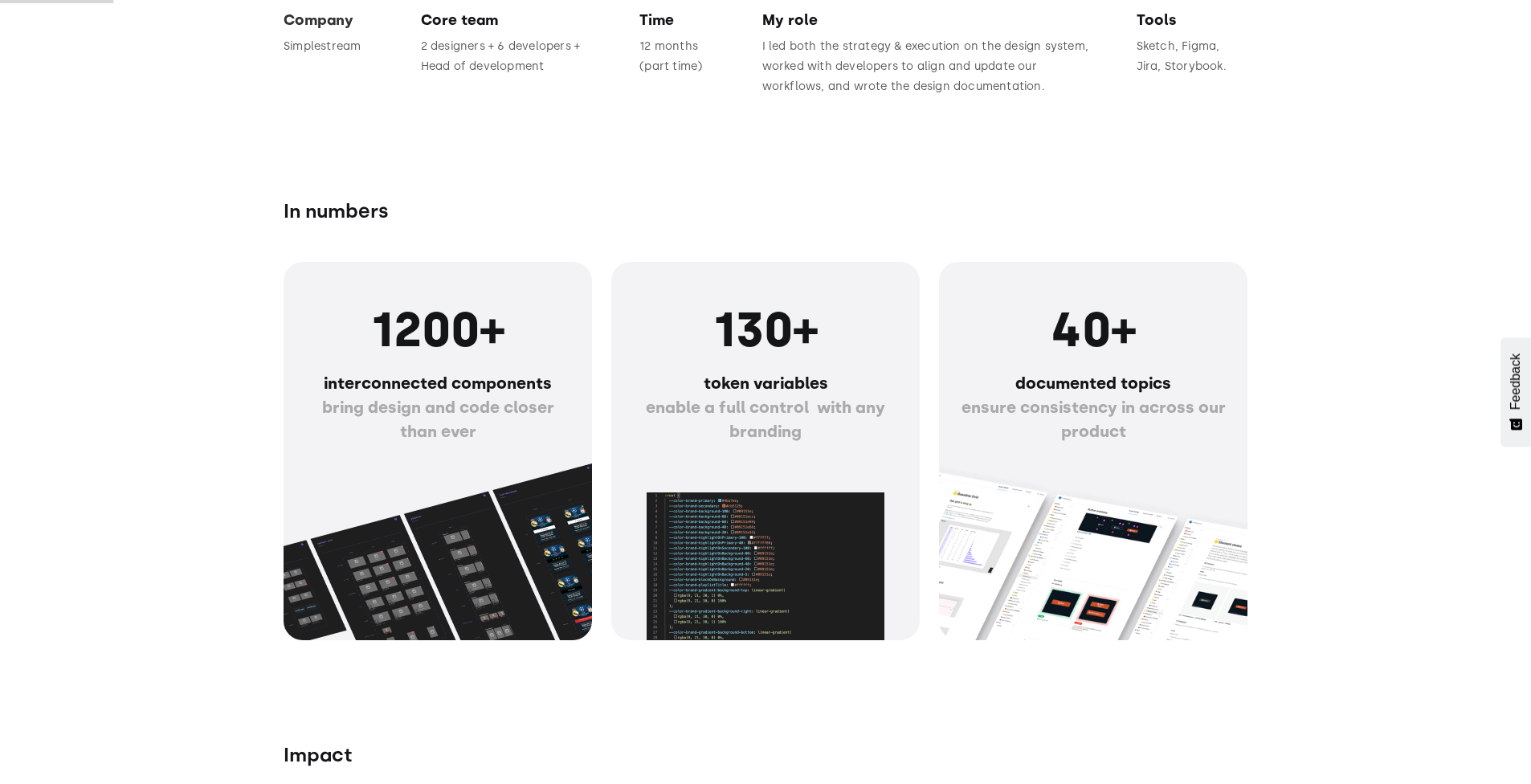
scroll to position [1498, 0]
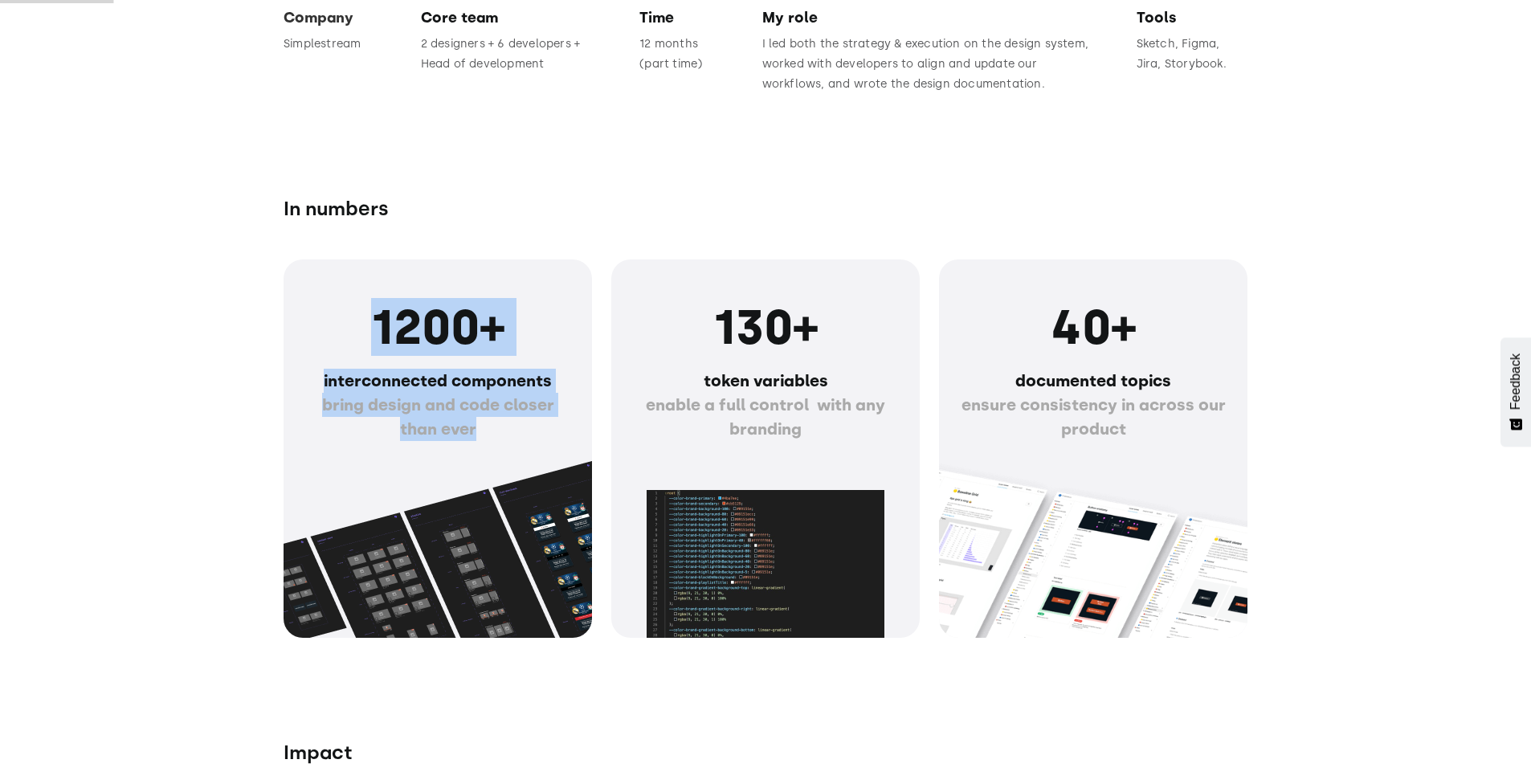
drag, startPoint x: 381, startPoint y: 331, endPoint x: 499, endPoint y: 426, distance: 151.5
click at [499, 426] on div "1200+ interconnected components bring design and code closer than ever" at bounding box center [437, 375] width 270 height 155
click at [499, 426] on p "interconnected components bring design and code closer than ever" at bounding box center [437, 404] width 270 height 72
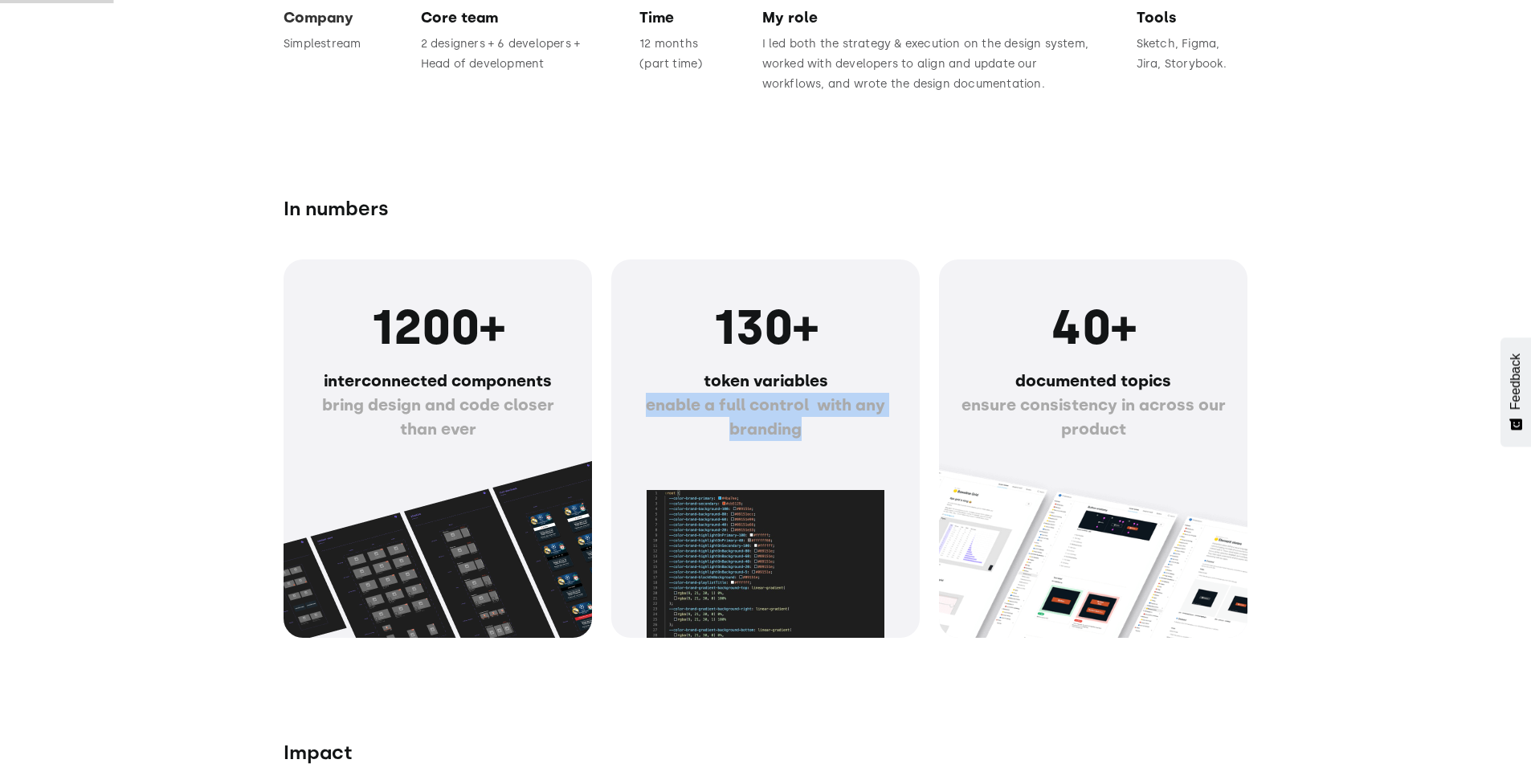
drag, startPoint x: 808, startPoint y: 432, endPoint x: 641, endPoint y: 411, distance: 168.3
click at [641, 411] on p "token variables enable a full control with any branding" at bounding box center [766, 404] width 270 height 72
click at [785, 430] on span "enable a full control with any branding" at bounding box center [766, 416] width 240 height 43
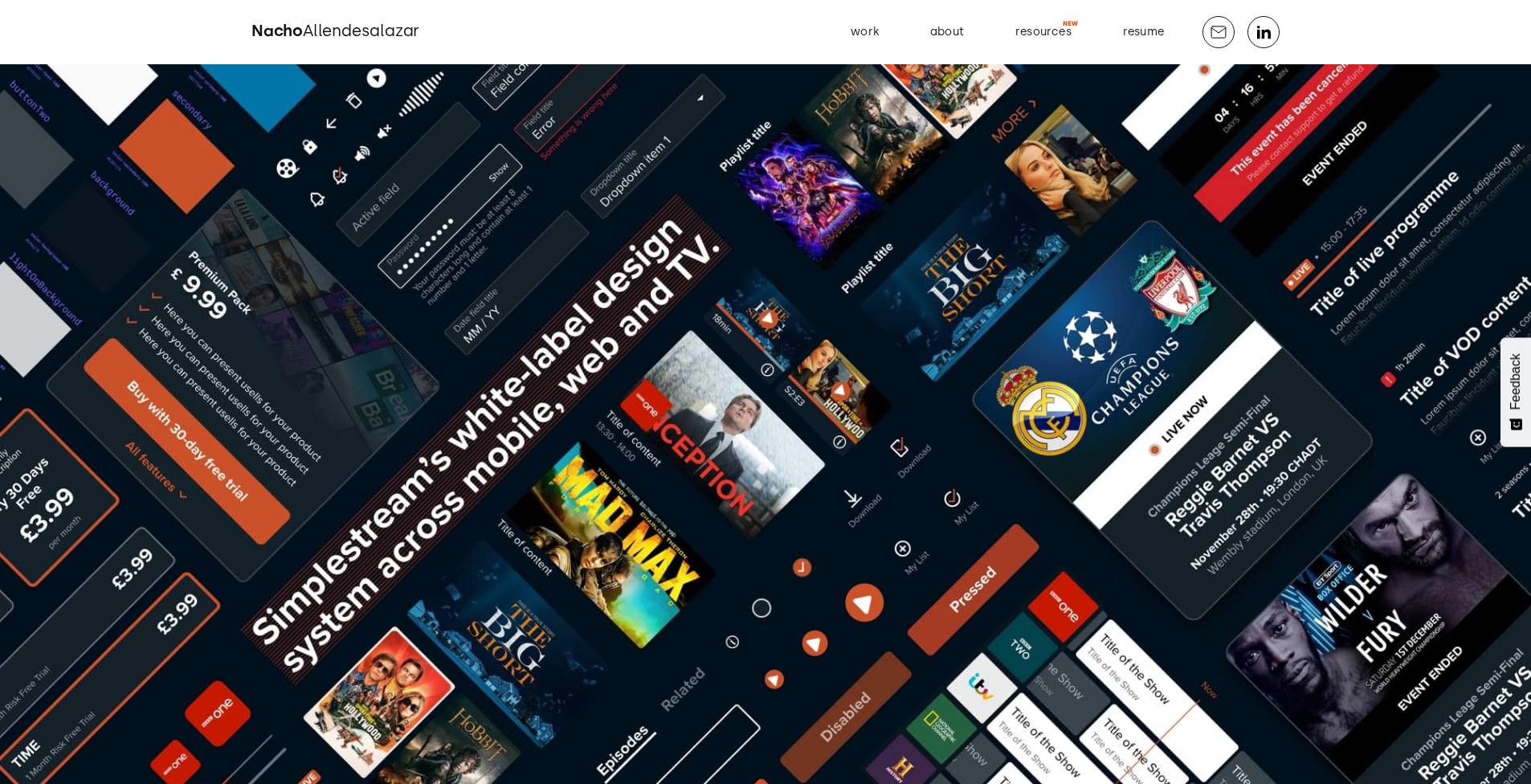
scroll to position [0, 1]
